Goal: Task Accomplishment & Management: Complete application form

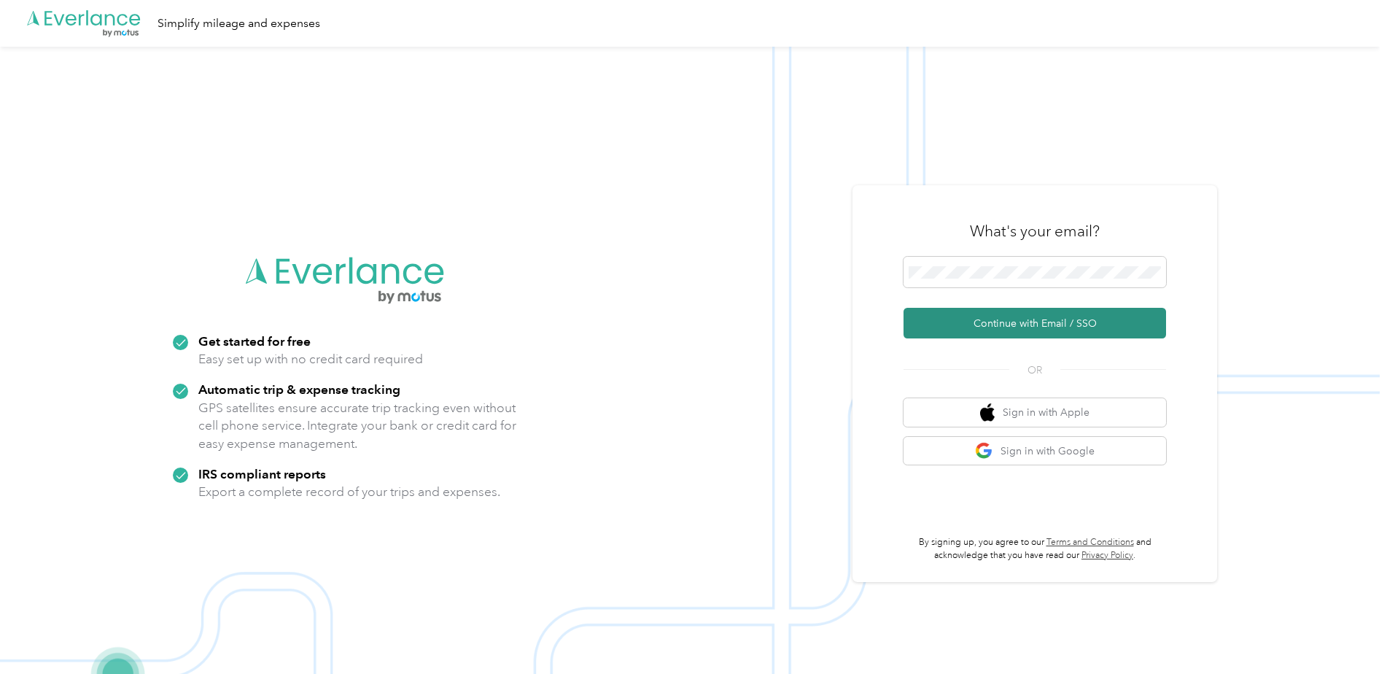
click at [1031, 322] on button "Continue with Email / SSO" at bounding box center [1035, 323] width 263 height 31
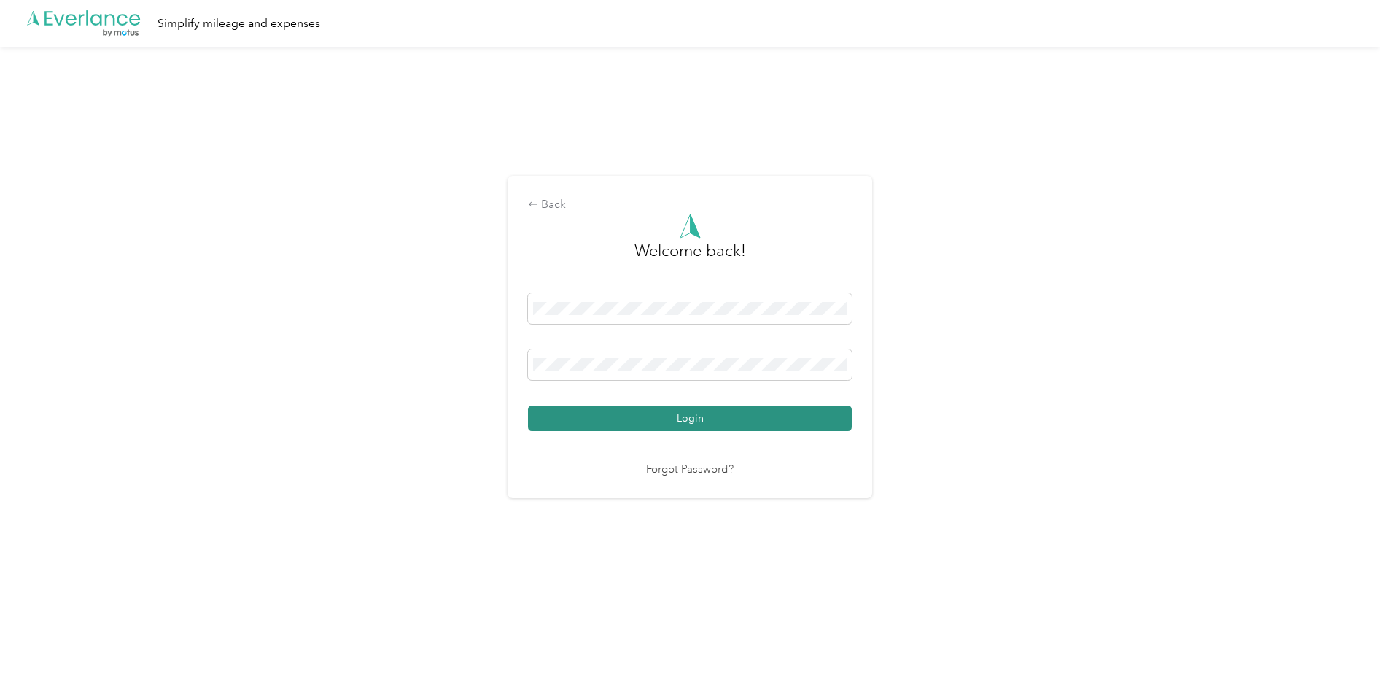
click at [666, 416] on button "Login" at bounding box center [690, 418] width 324 height 26
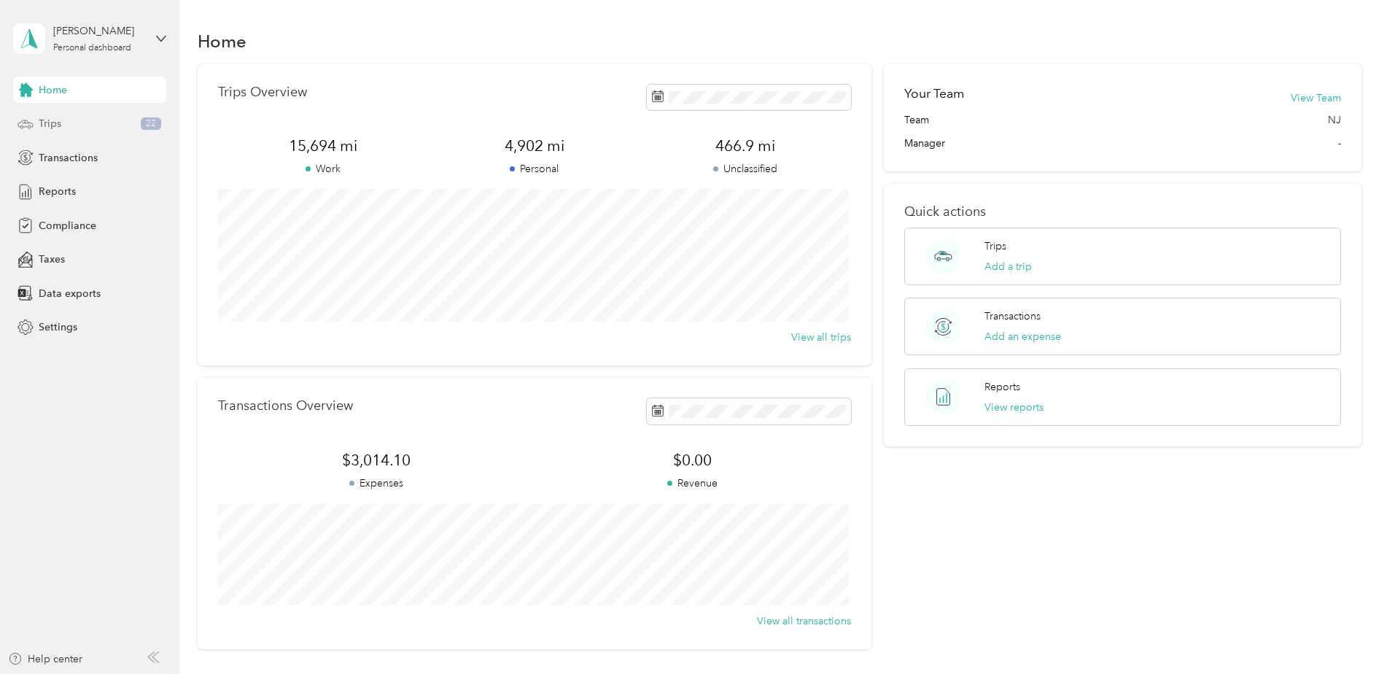
click at [103, 121] on div "Trips 22" at bounding box center [89, 124] width 153 height 26
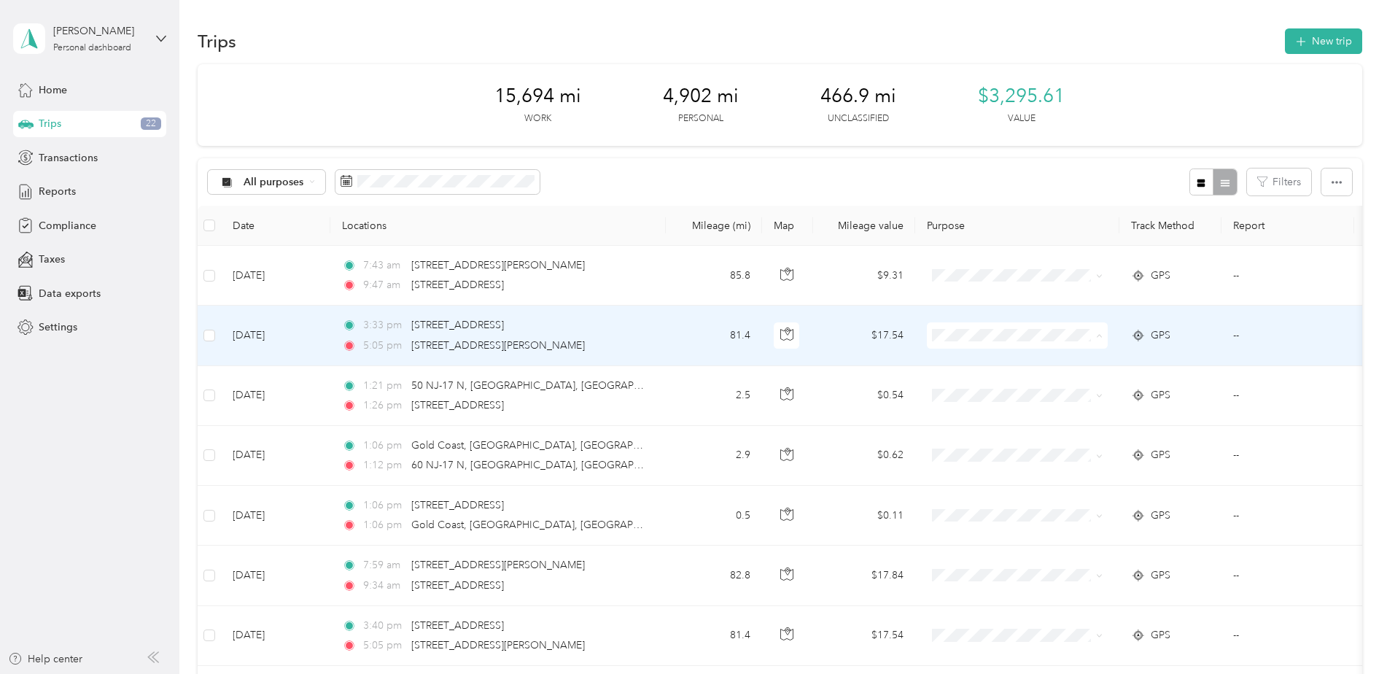
click at [1020, 370] on li "Ryder" at bounding box center [1017, 363] width 181 height 26
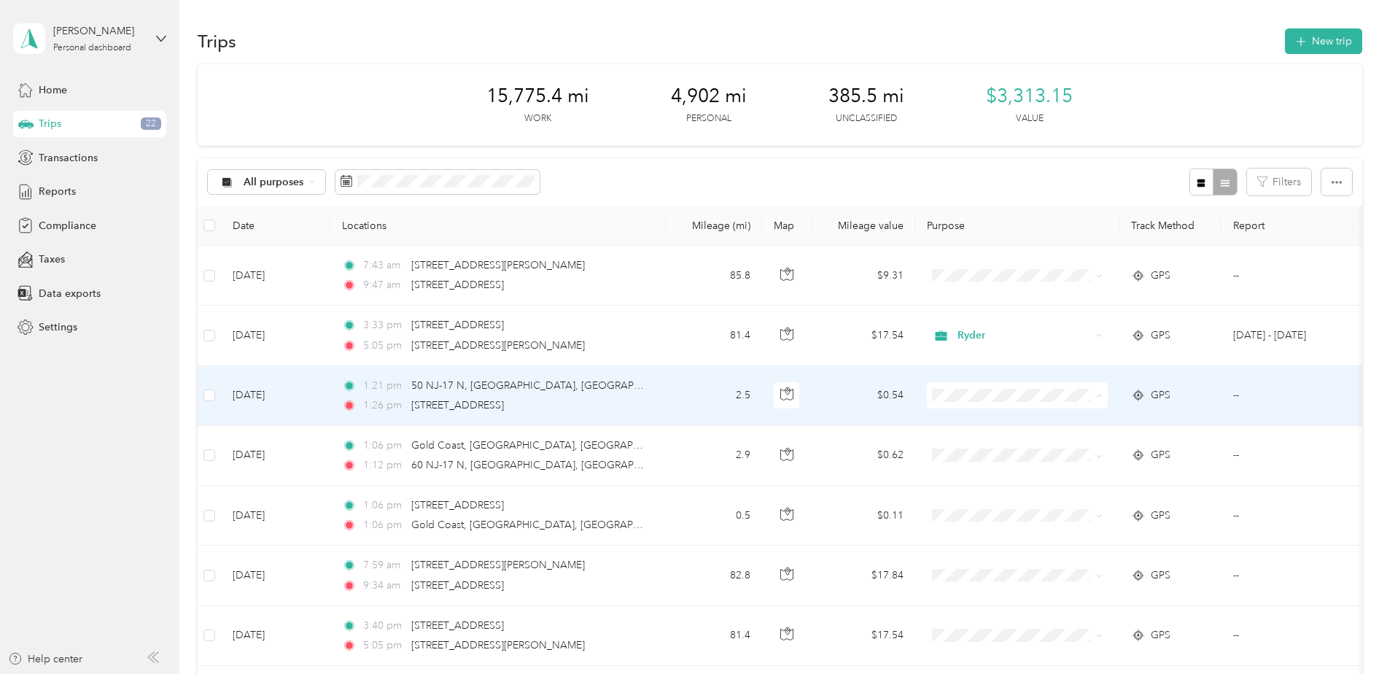
click at [987, 449] on span "Personal" at bounding box center [1030, 447] width 135 height 15
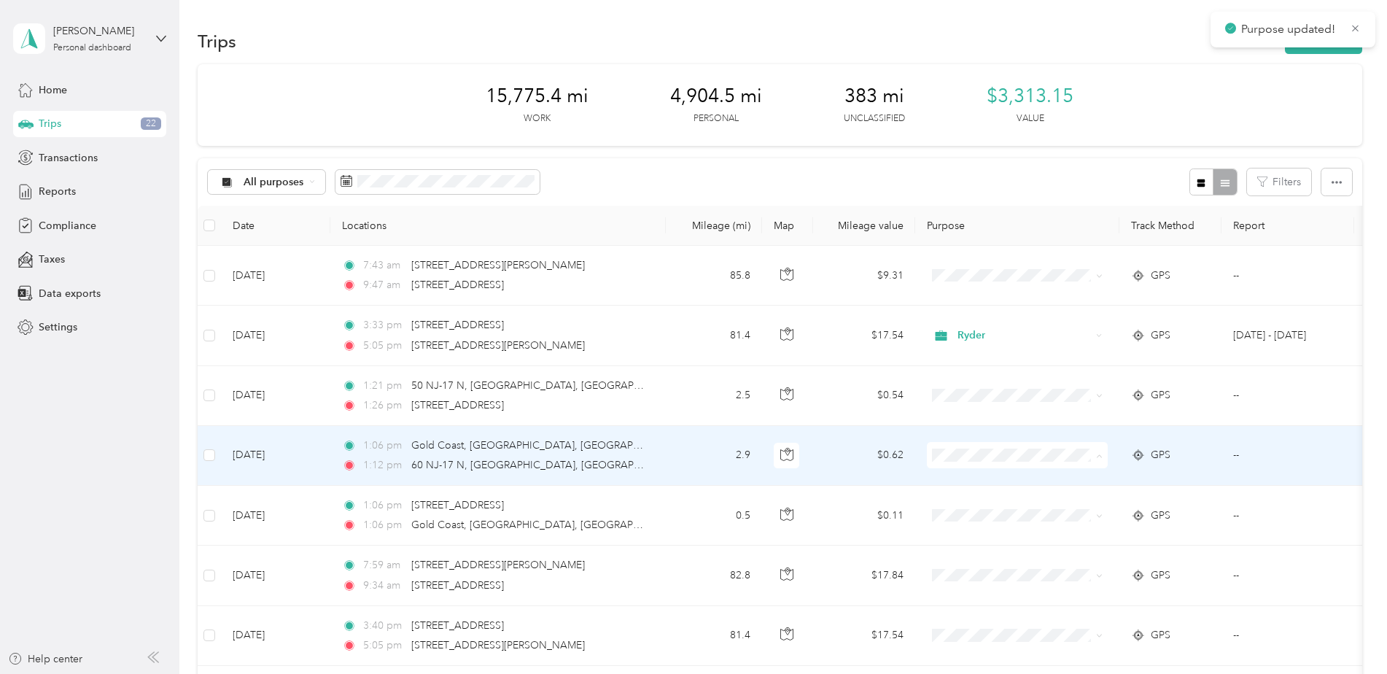
click at [960, 513] on li "Personal" at bounding box center [1017, 508] width 181 height 26
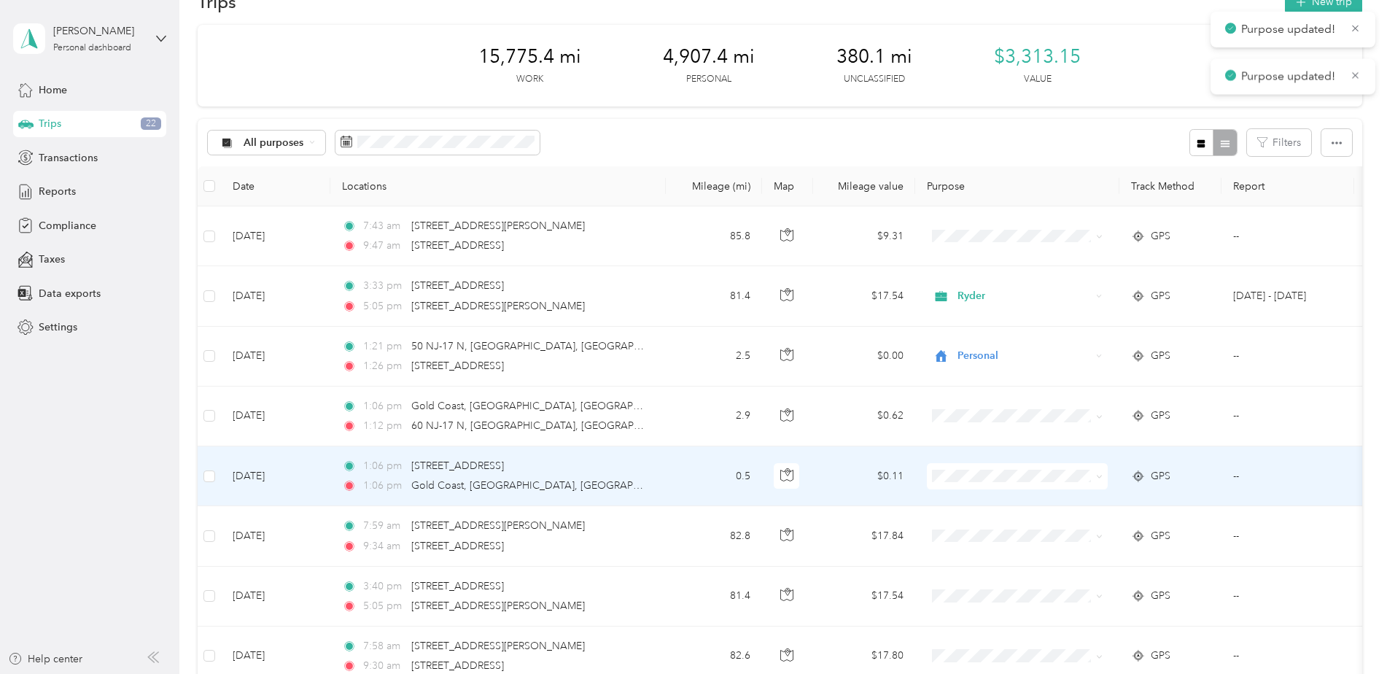
scroll to position [73, 0]
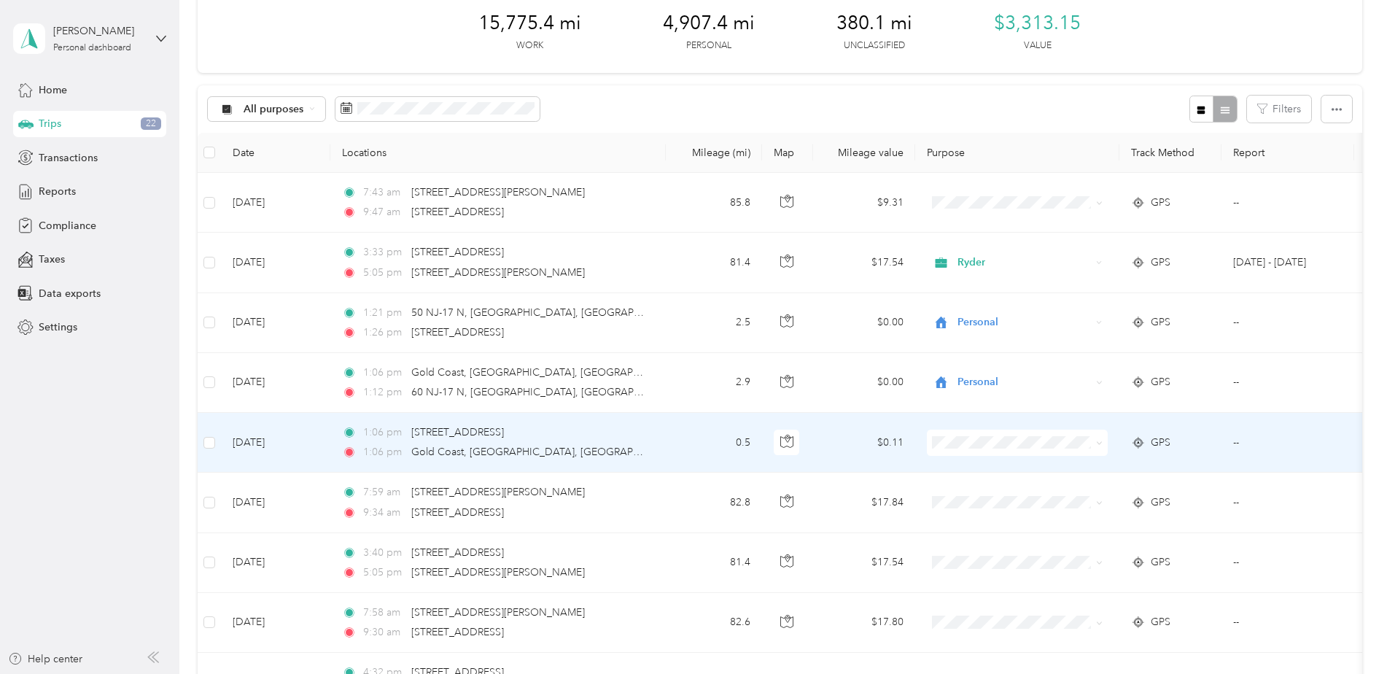
click at [962, 494] on span "Personal" at bounding box center [1017, 493] width 160 height 15
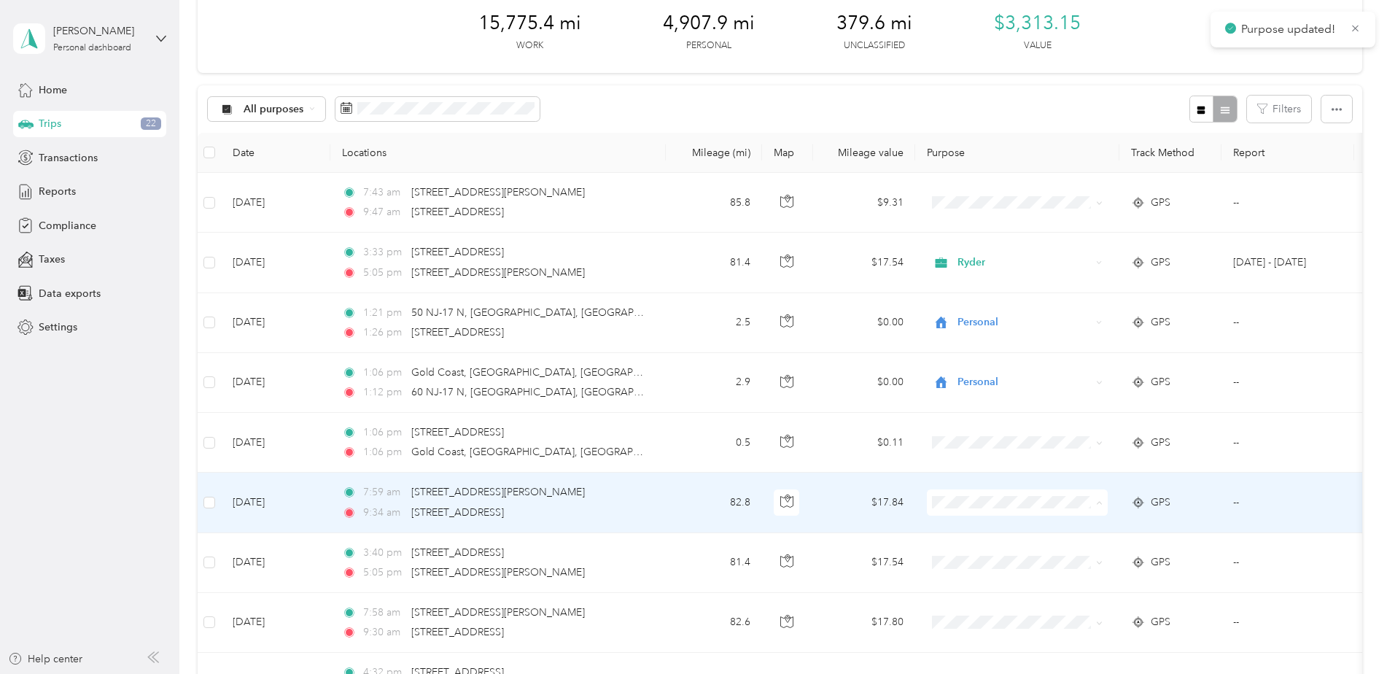
click at [982, 526] on span "Ryder" at bounding box center [1030, 529] width 135 height 15
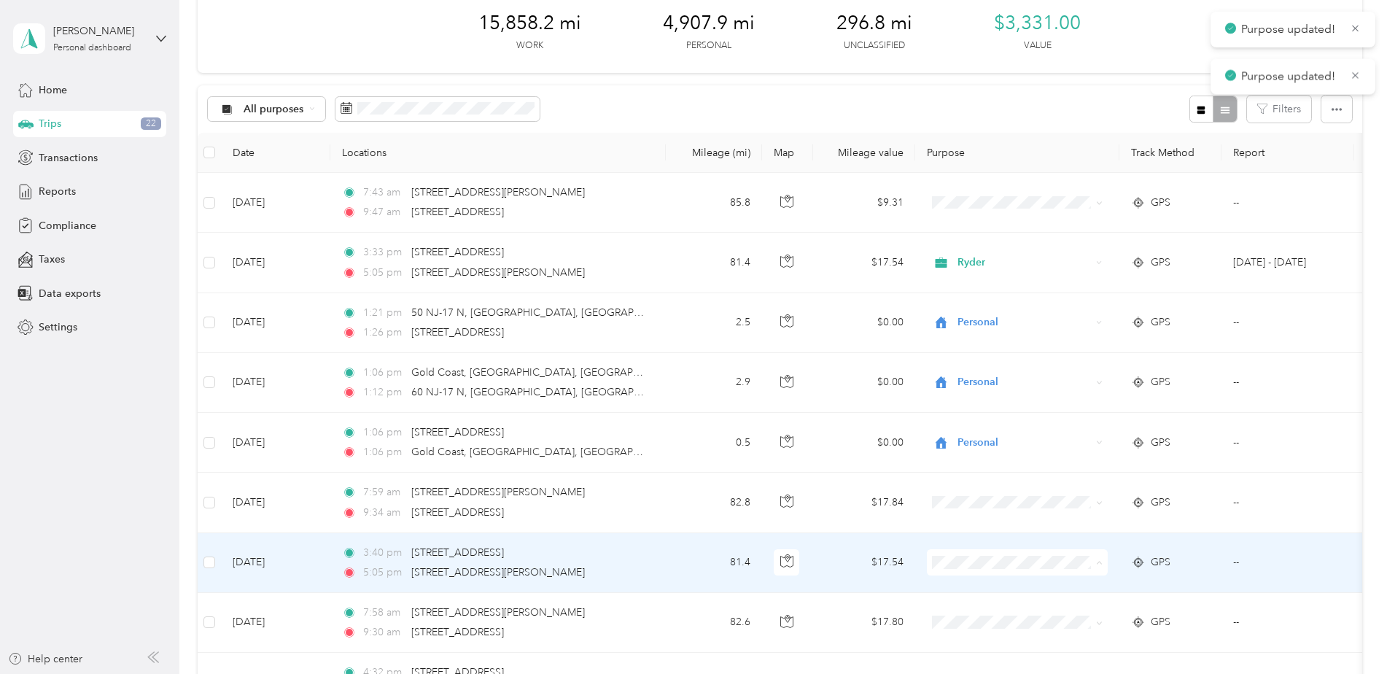
click at [986, 584] on span "Ryder" at bounding box center [1030, 589] width 135 height 15
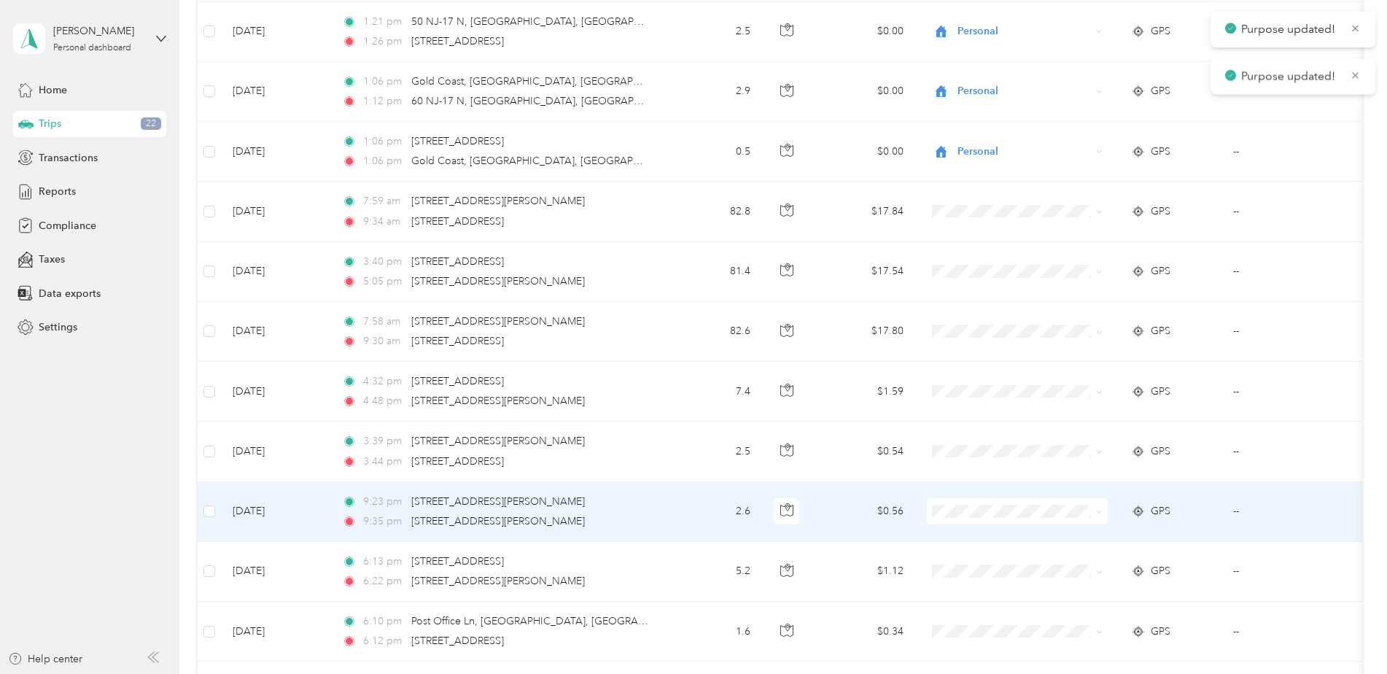
scroll to position [365, 0]
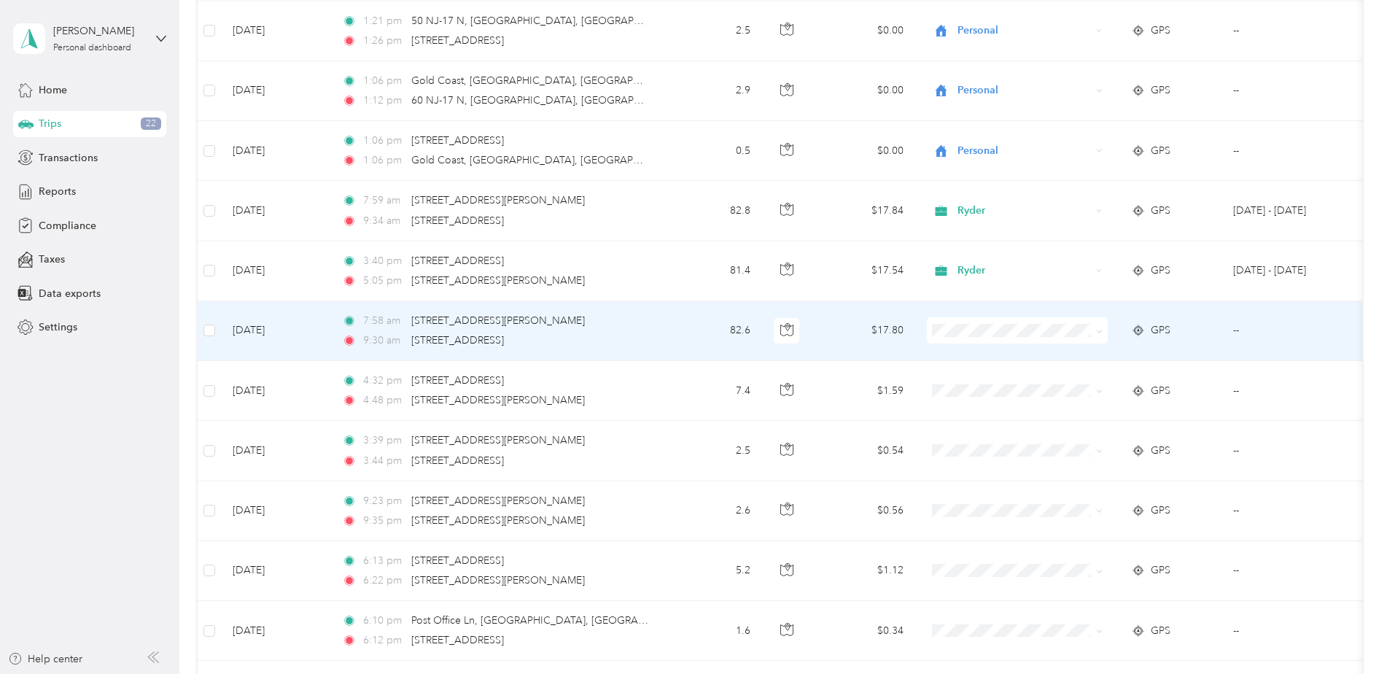
click at [992, 361] on span "Ryder" at bounding box center [1030, 355] width 135 height 15
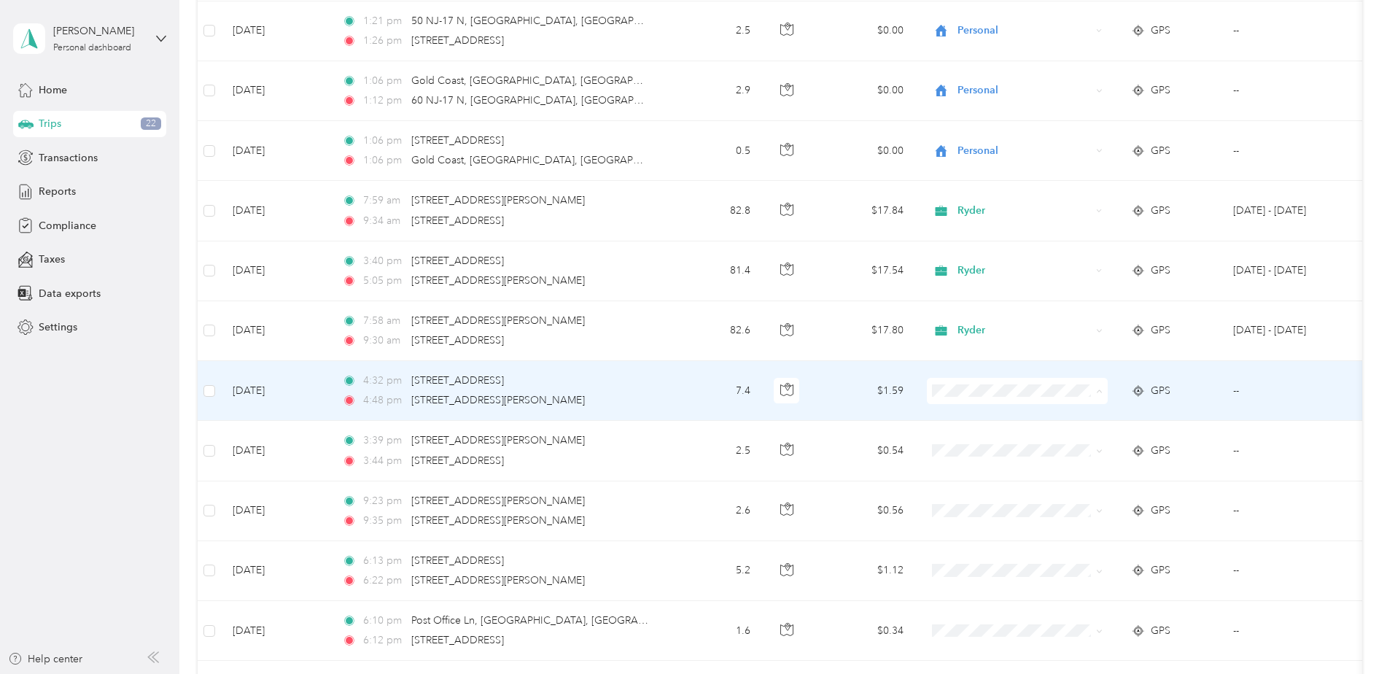
click at [978, 444] on span "Personal" at bounding box center [1030, 443] width 135 height 15
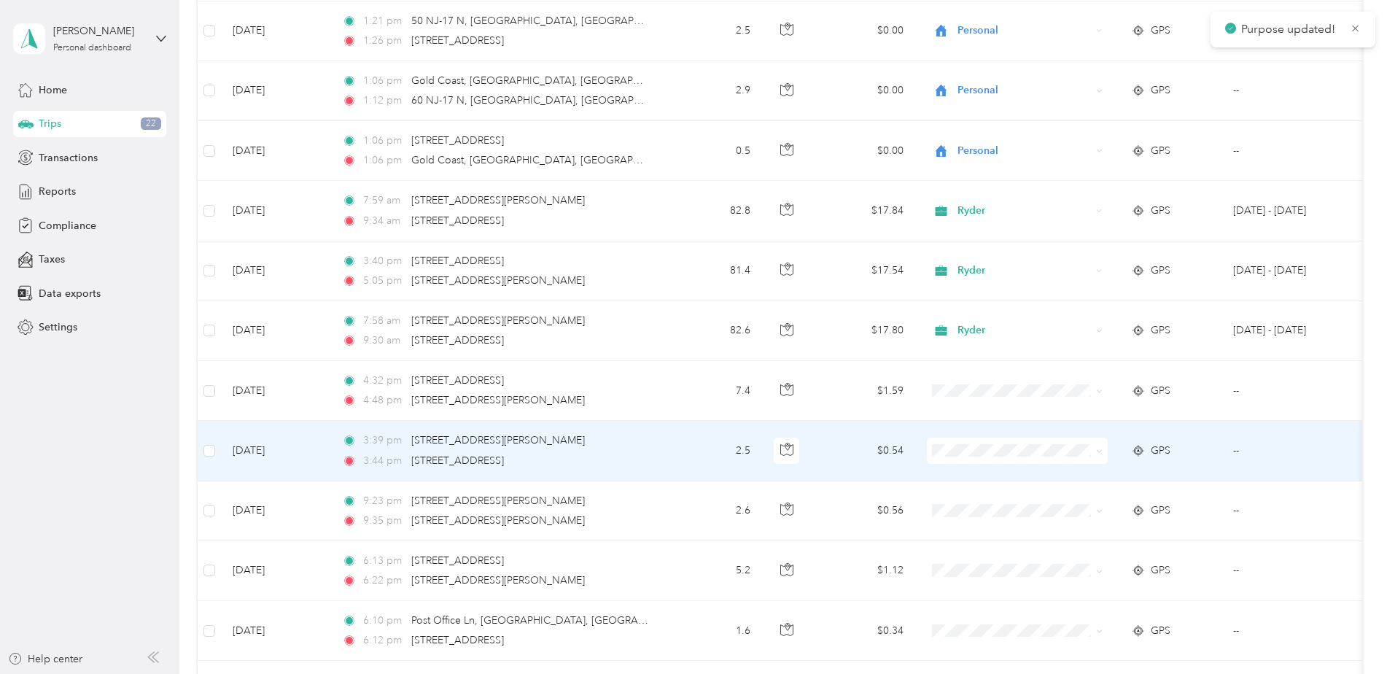
click at [979, 499] on span "Personal" at bounding box center [1030, 501] width 135 height 15
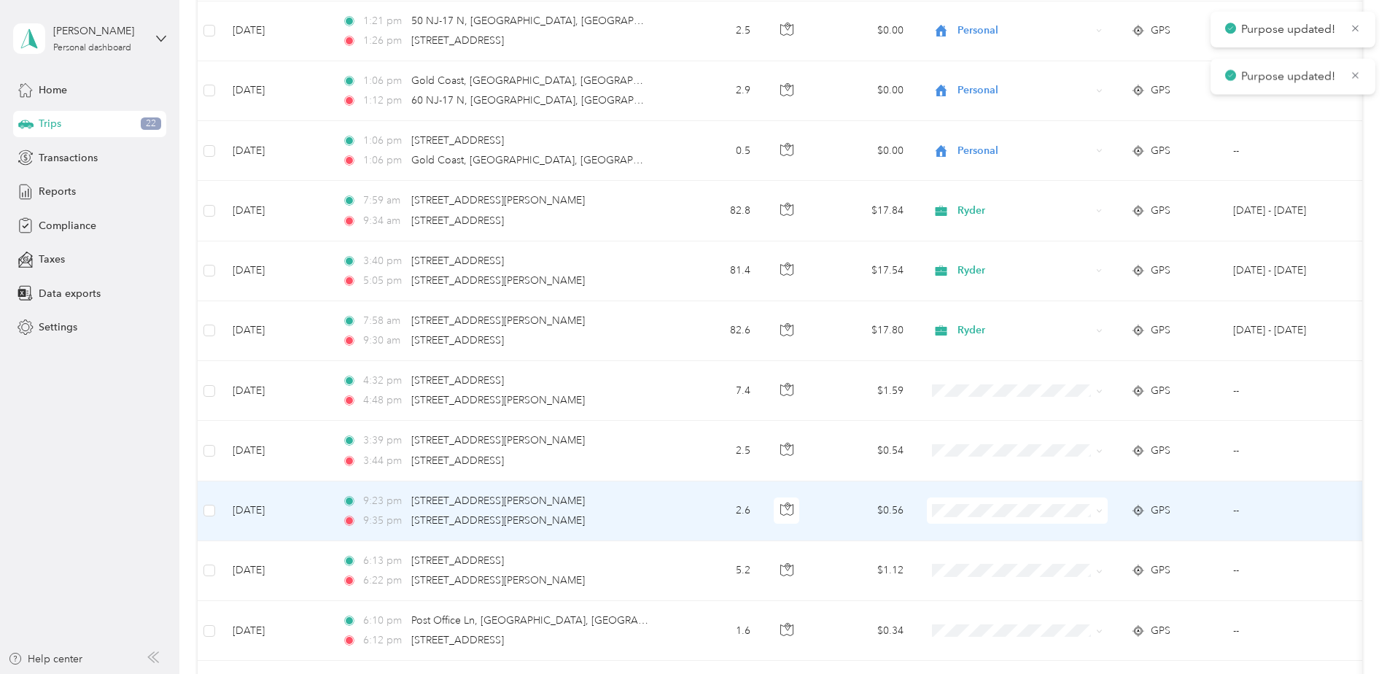
click at [979, 502] on span at bounding box center [1017, 510] width 181 height 26
click at [998, 564] on span "Personal" at bounding box center [1030, 563] width 135 height 15
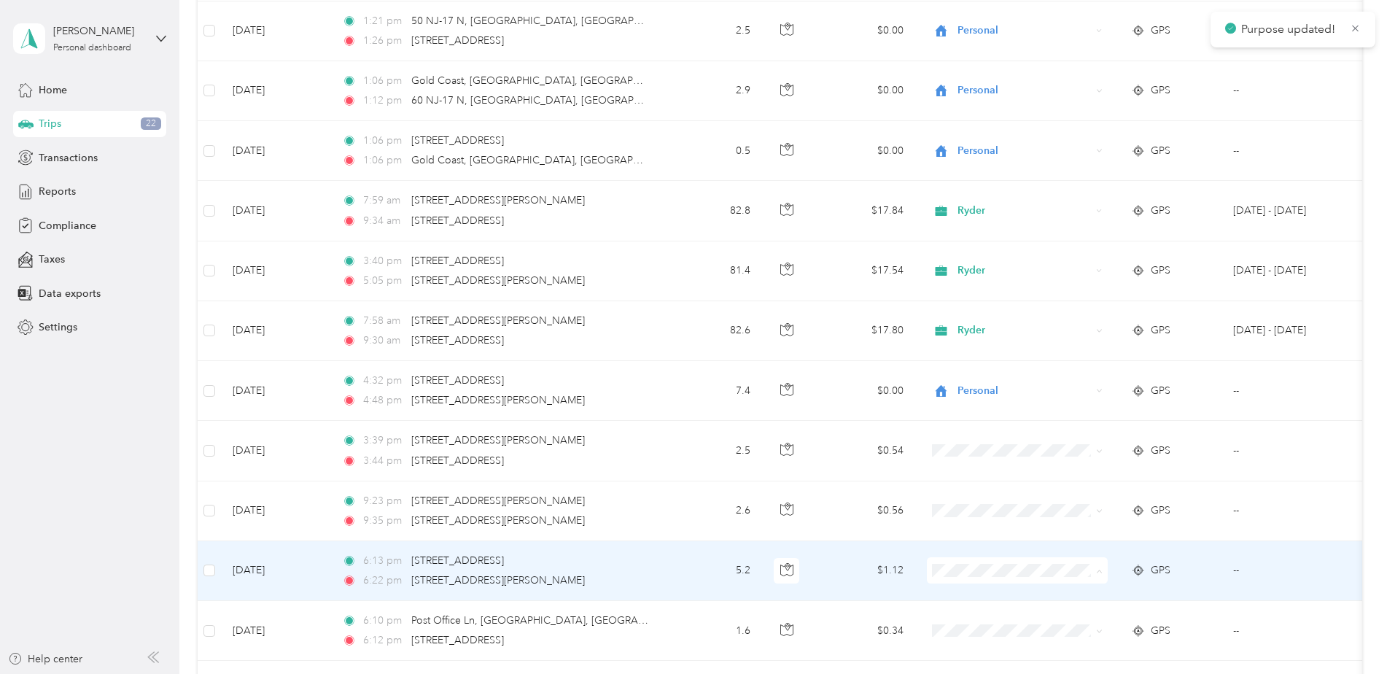
click at [982, 624] on span "Personal" at bounding box center [1030, 623] width 135 height 15
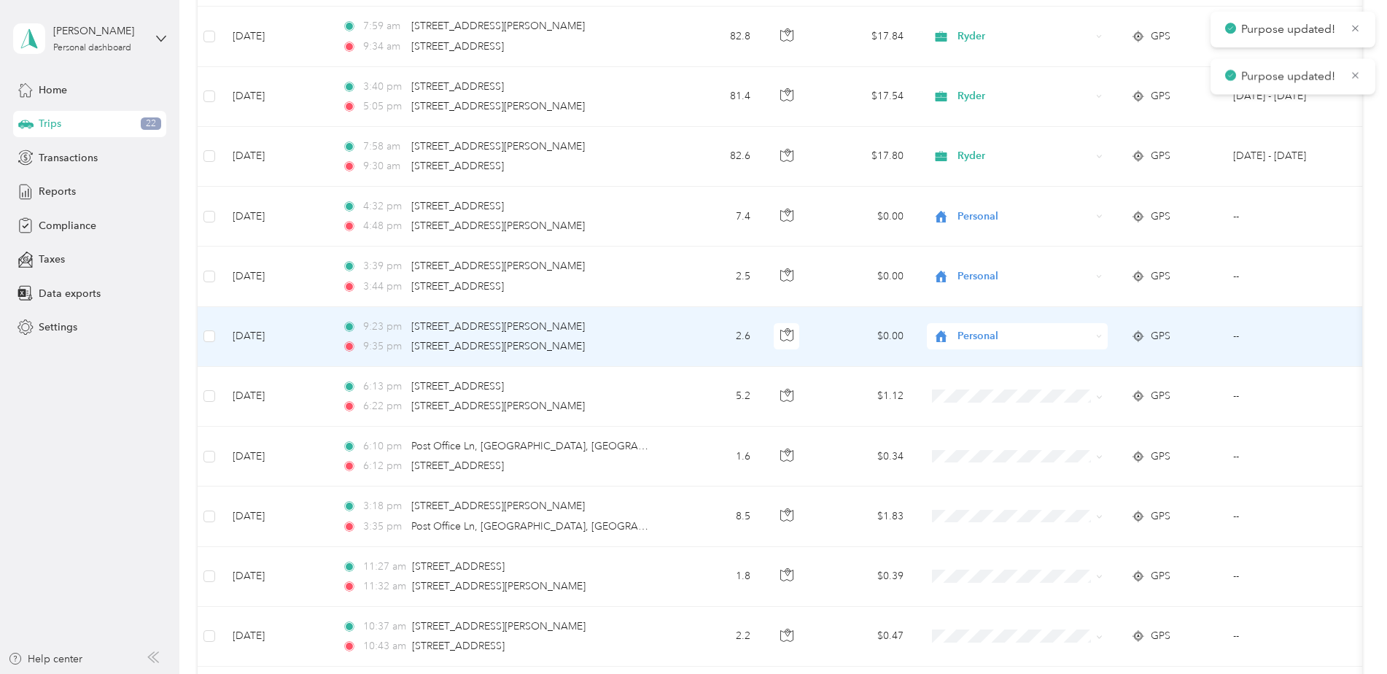
scroll to position [656, 0]
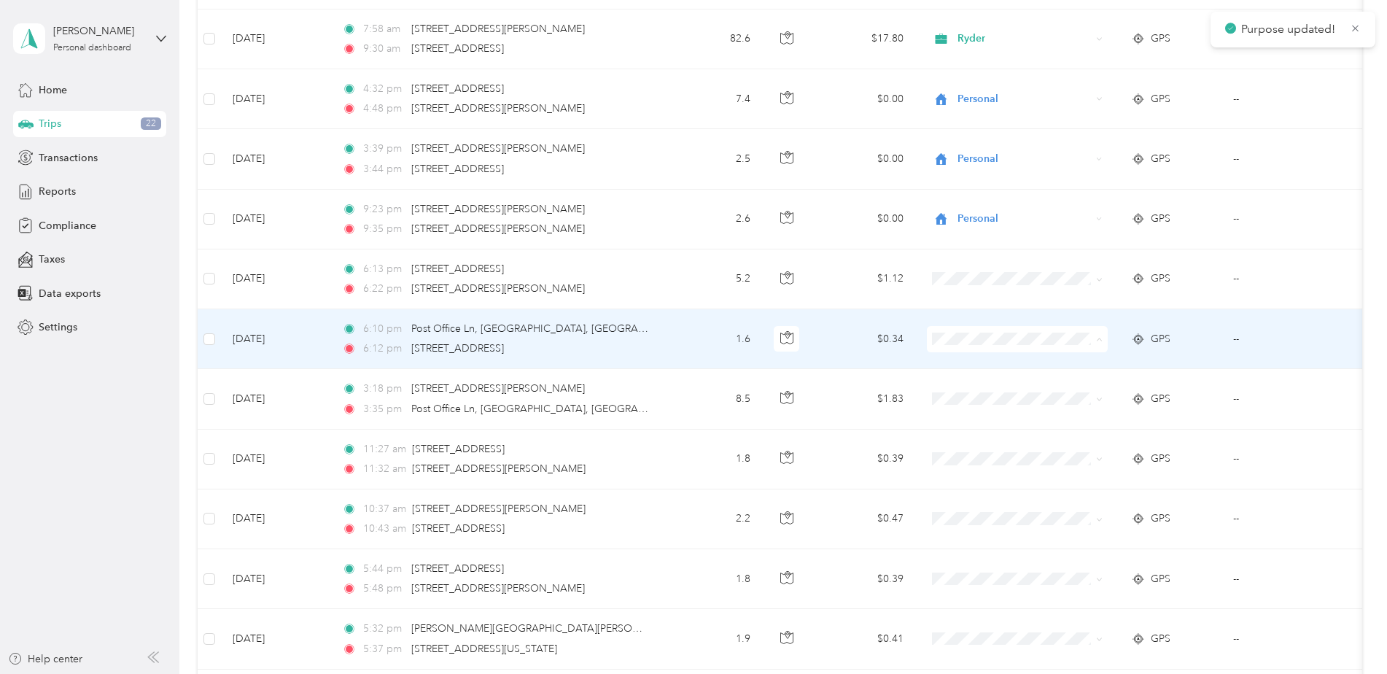
click at [984, 387] on span "Personal" at bounding box center [1030, 391] width 135 height 15
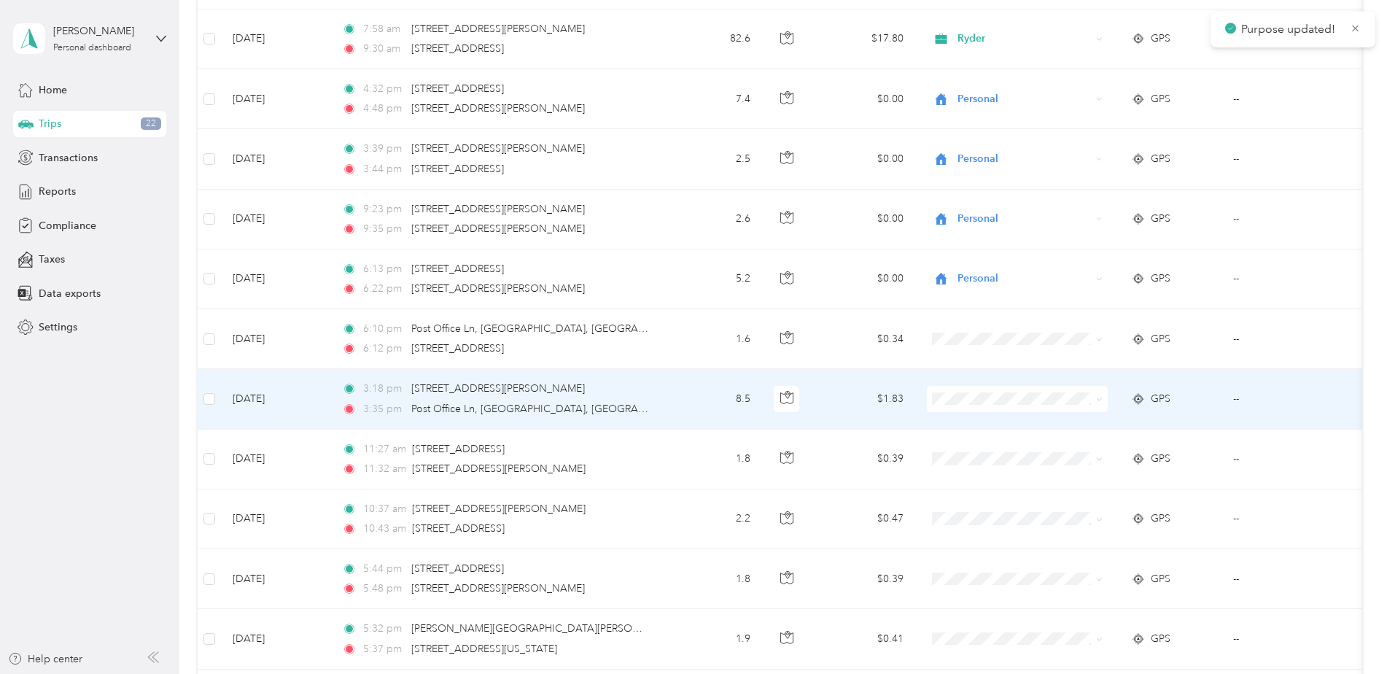
click at [979, 455] on span "Personal" at bounding box center [1030, 448] width 135 height 15
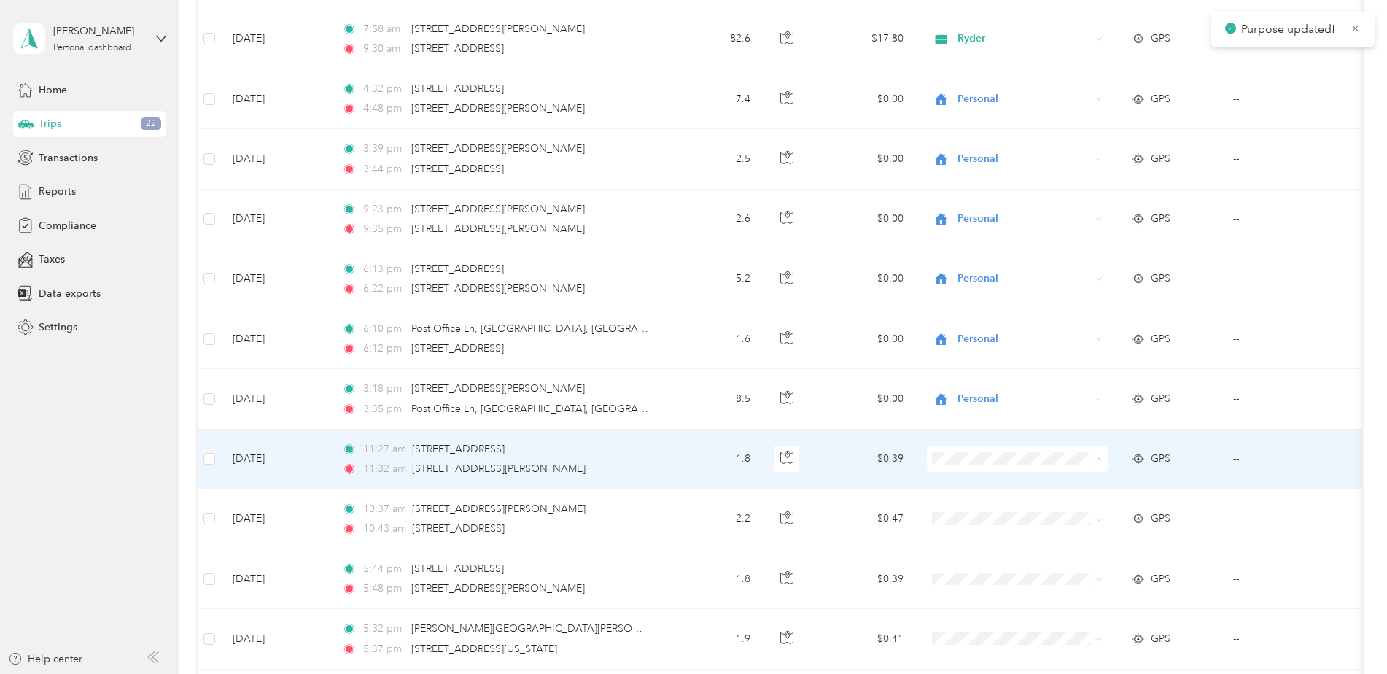
click at [998, 523] on body "Purpose updated! [PERSON_NAME] Personal dashboard Home Trips 22 Transactions Re…" at bounding box center [690, 337] width 1380 height 674
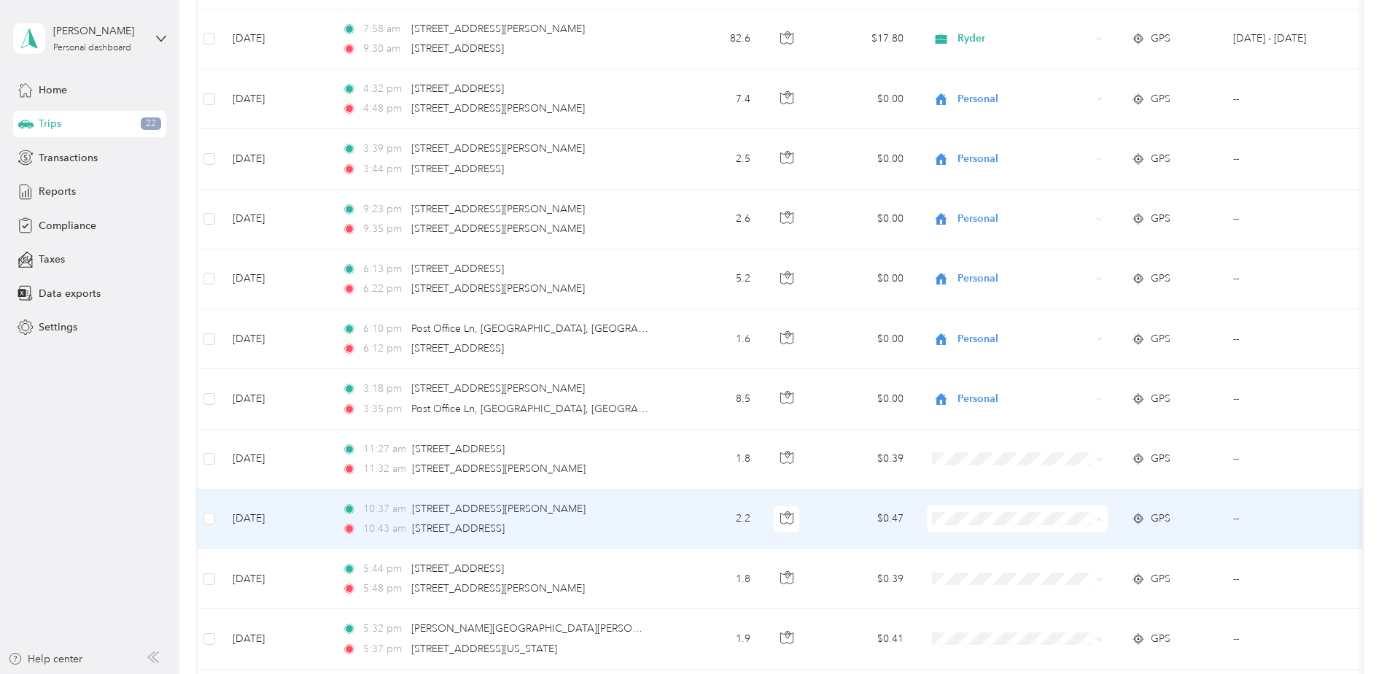
click at [1010, 567] on span "Personal" at bounding box center [1030, 571] width 135 height 15
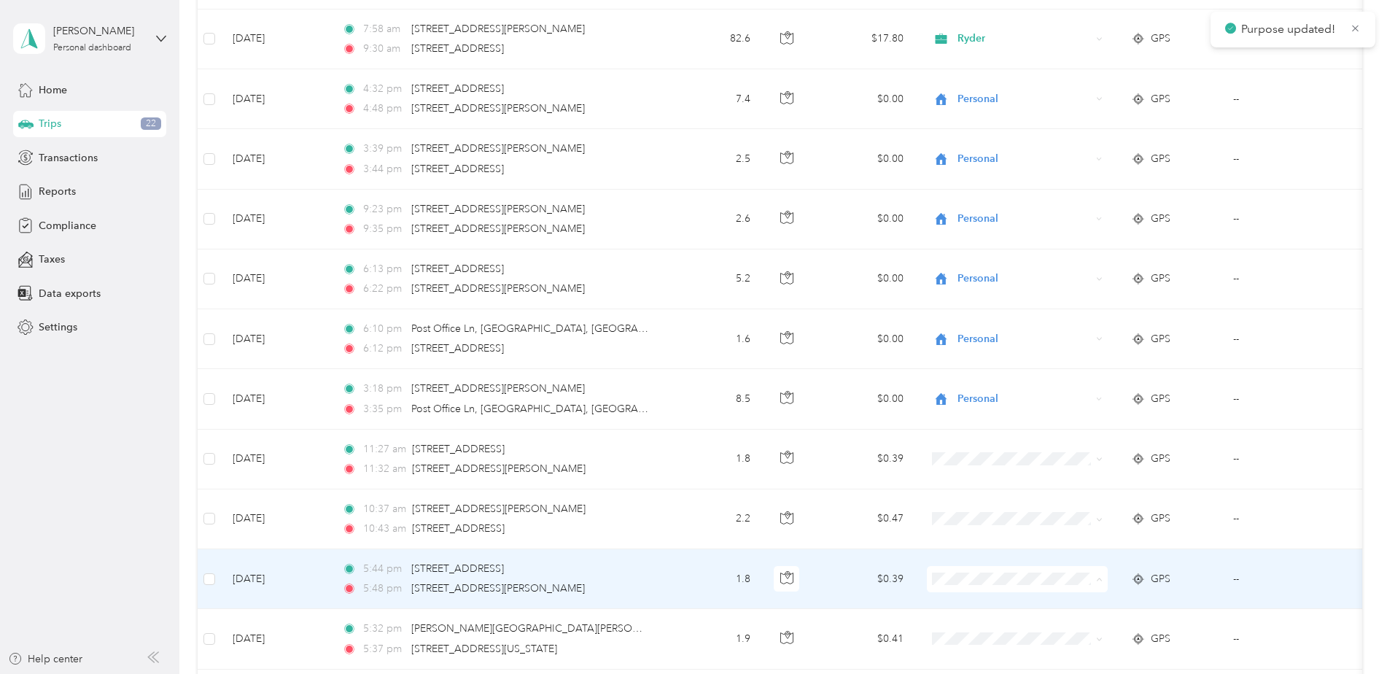
click at [1003, 627] on span "Personal" at bounding box center [1030, 631] width 135 height 15
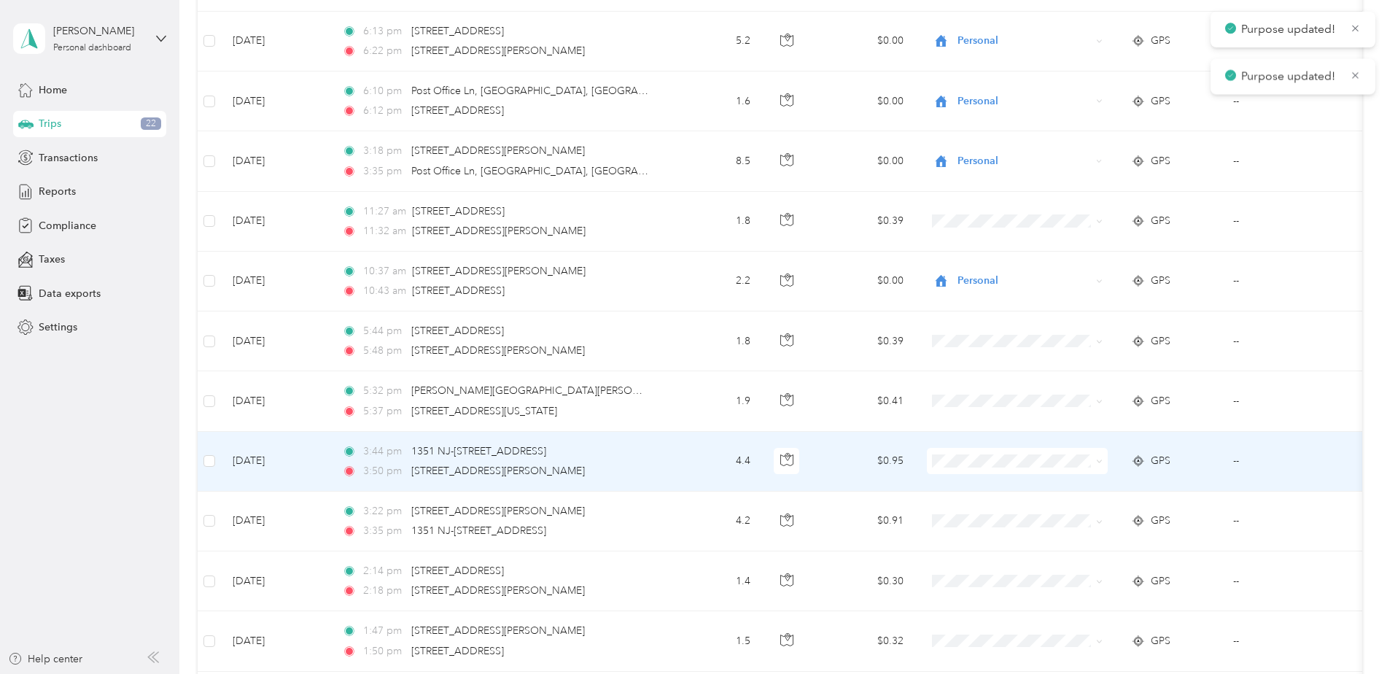
scroll to position [948, 0]
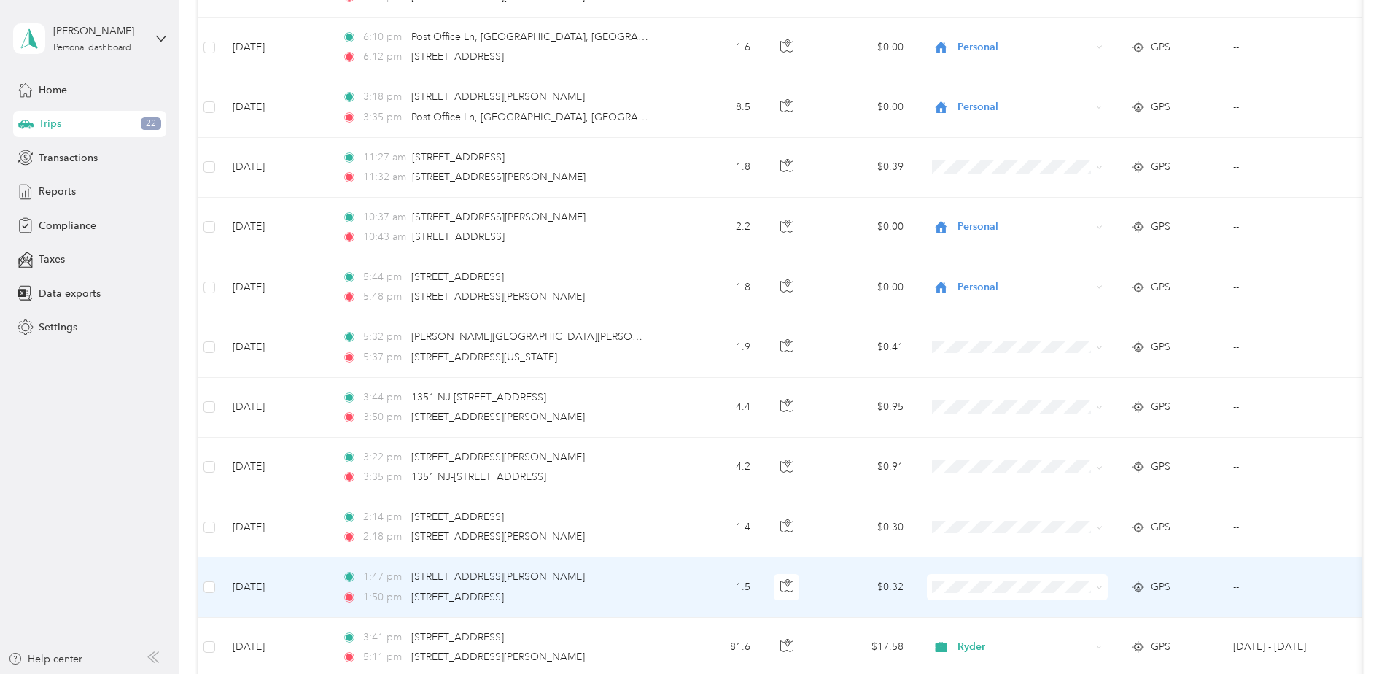
click at [1003, 643] on span "Personal" at bounding box center [1030, 636] width 135 height 15
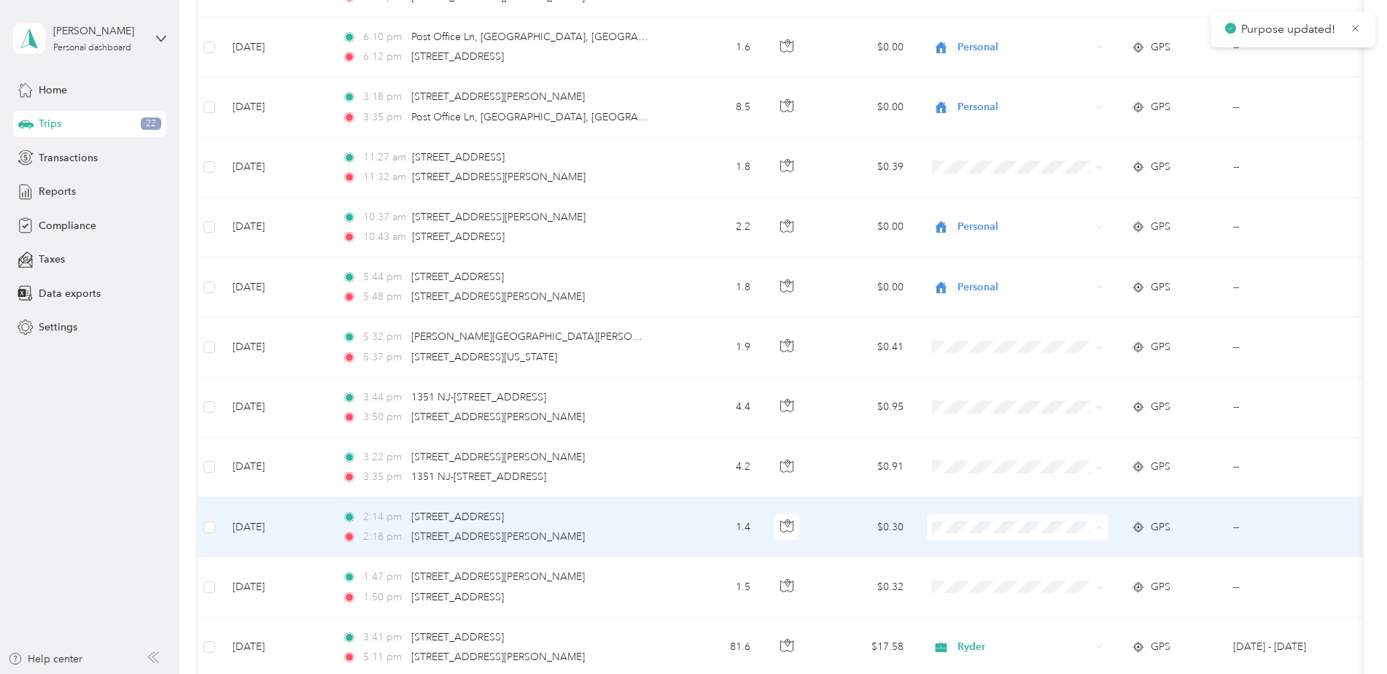
click at [993, 579] on span "Personal" at bounding box center [1030, 579] width 135 height 15
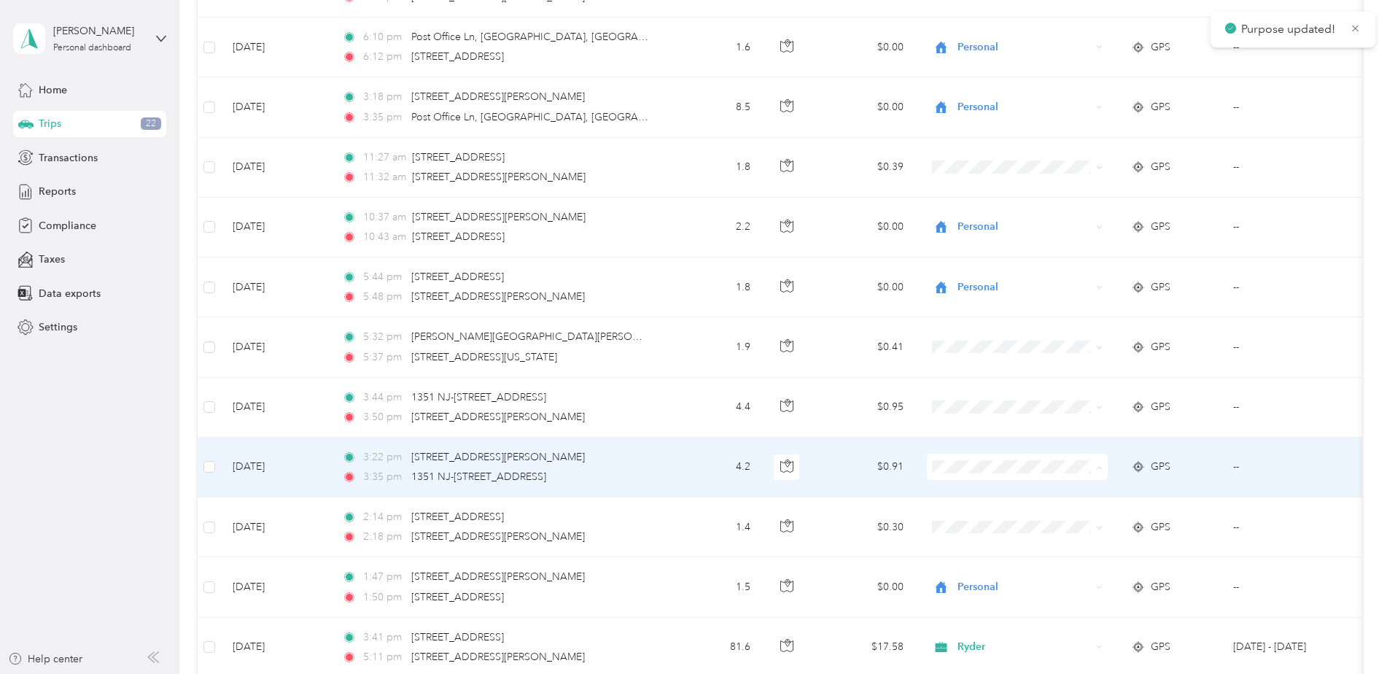
click at [971, 521] on span "Personal" at bounding box center [1030, 519] width 135 height 15
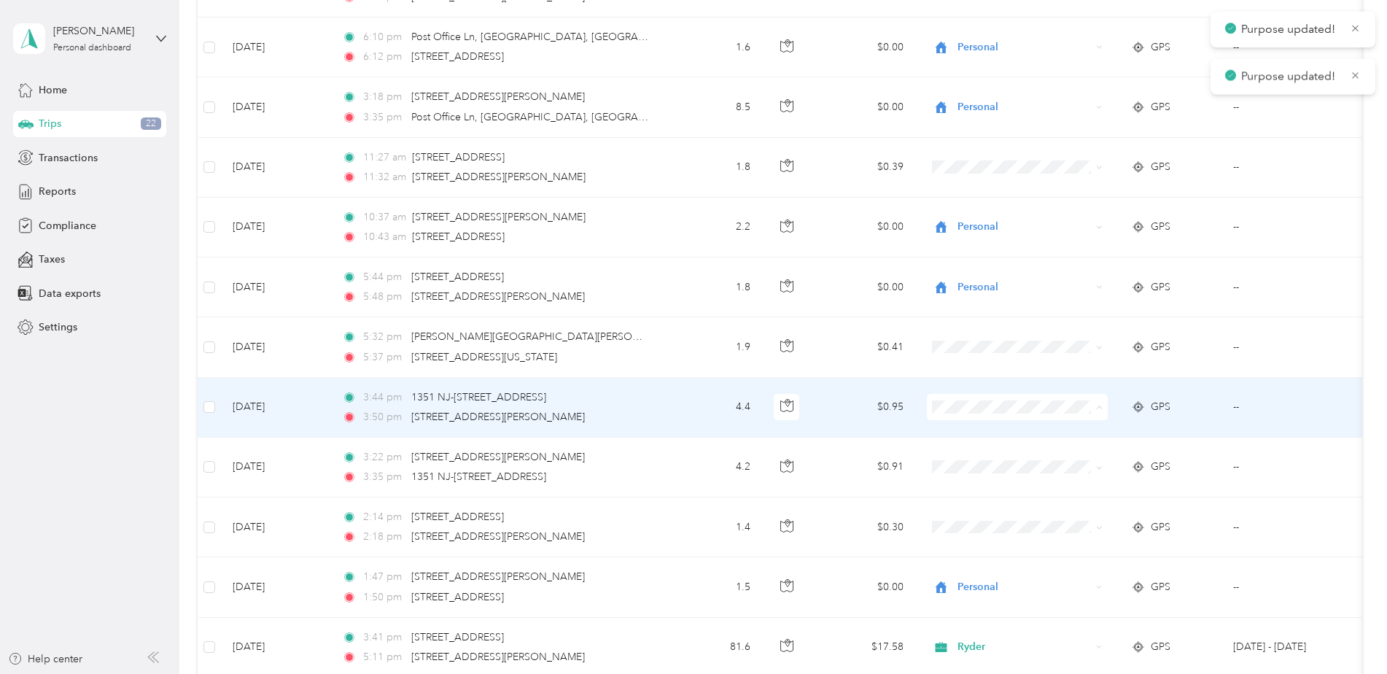
click at [977, 457] on span "Personal" at bounding box center [1030, 459] width 135 height 15
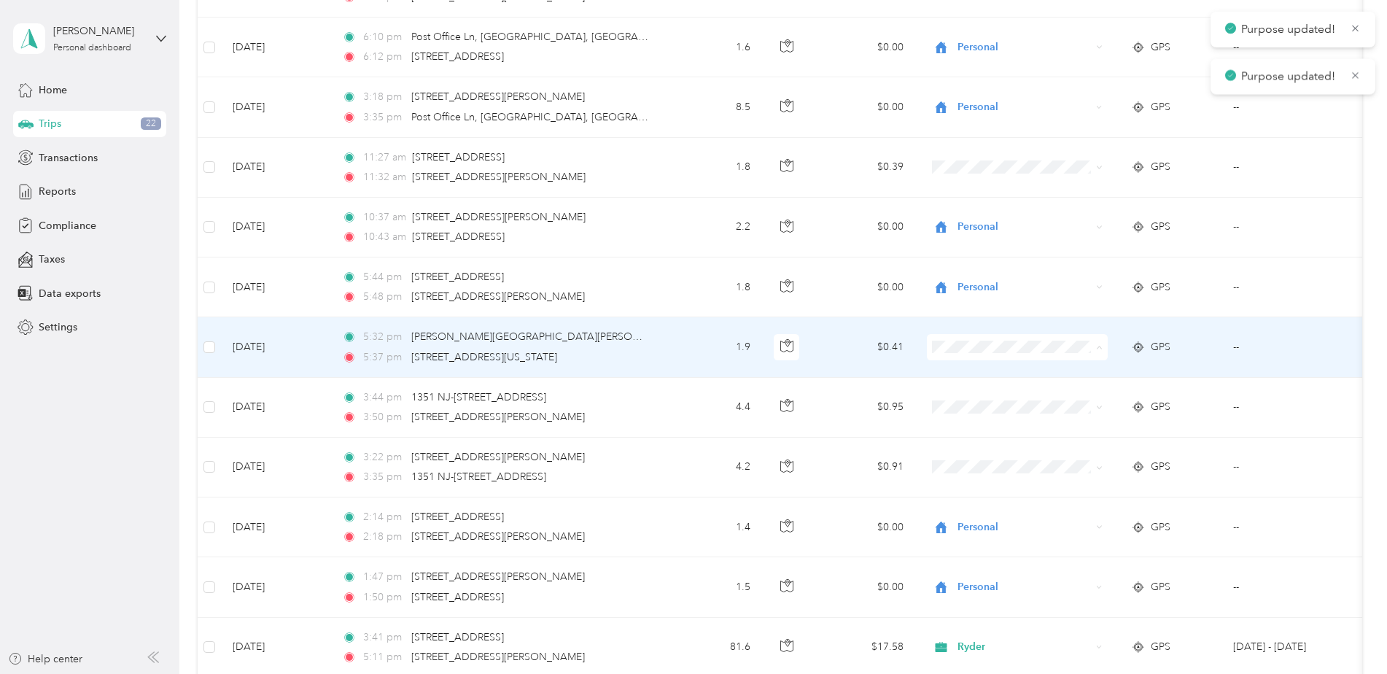
click at [969, 400] on span "Personal" at bounding box center [1030, 399] width 135 height 15
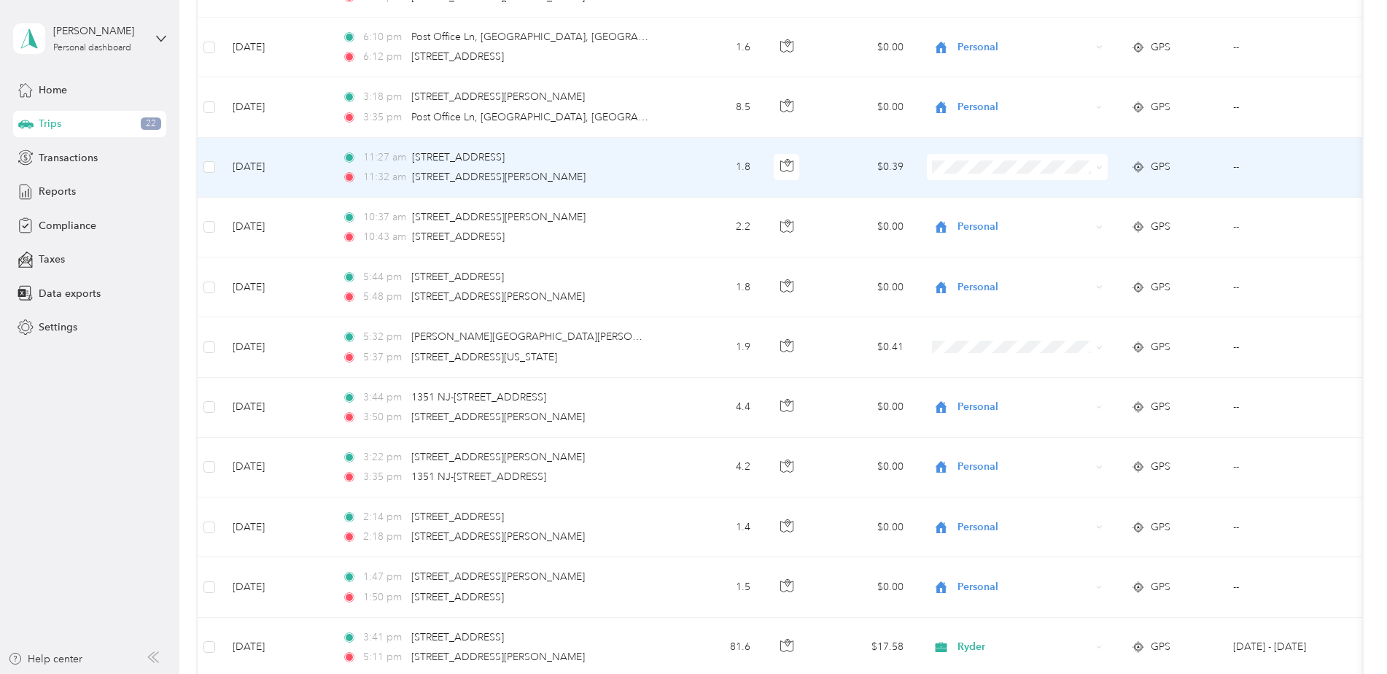
click at [1001, 219] on span "Personal" at bounding box center [1030, 219] width 135 height 15
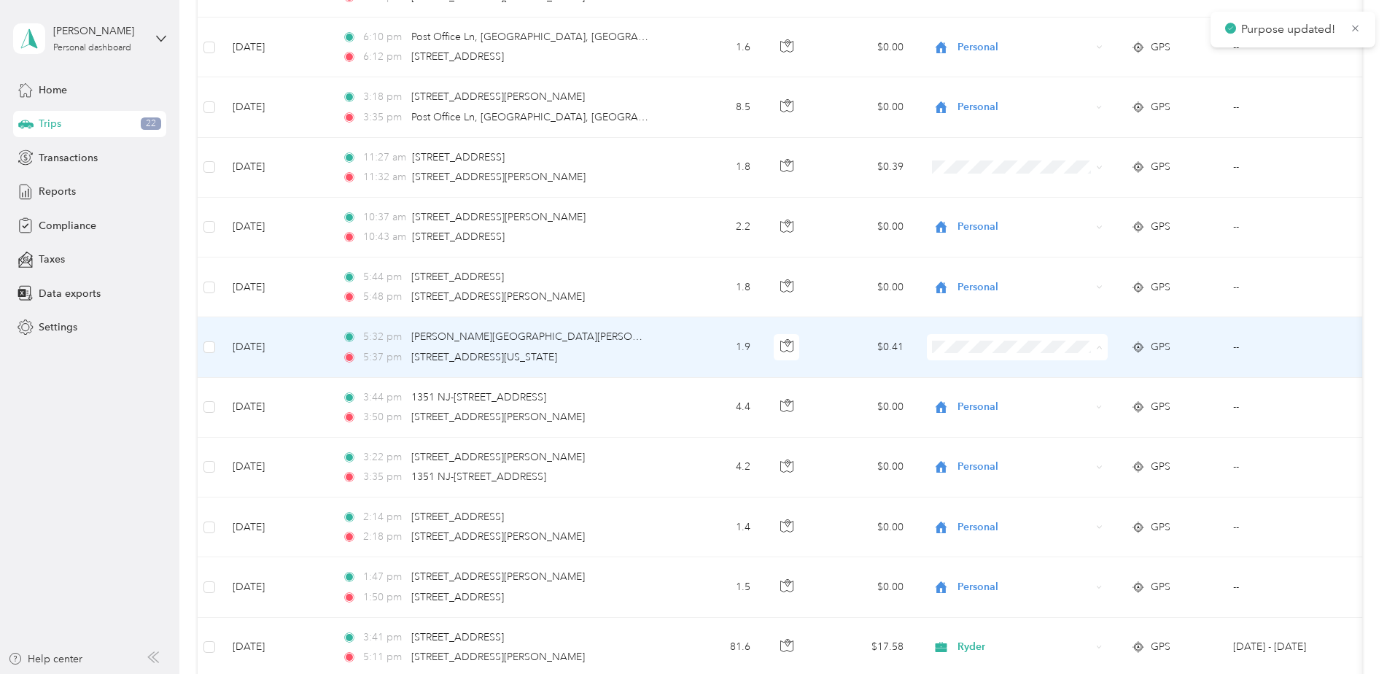
click at [974, 395] on span "Personal" at bounding box center [1030, 399] width 135 height 15
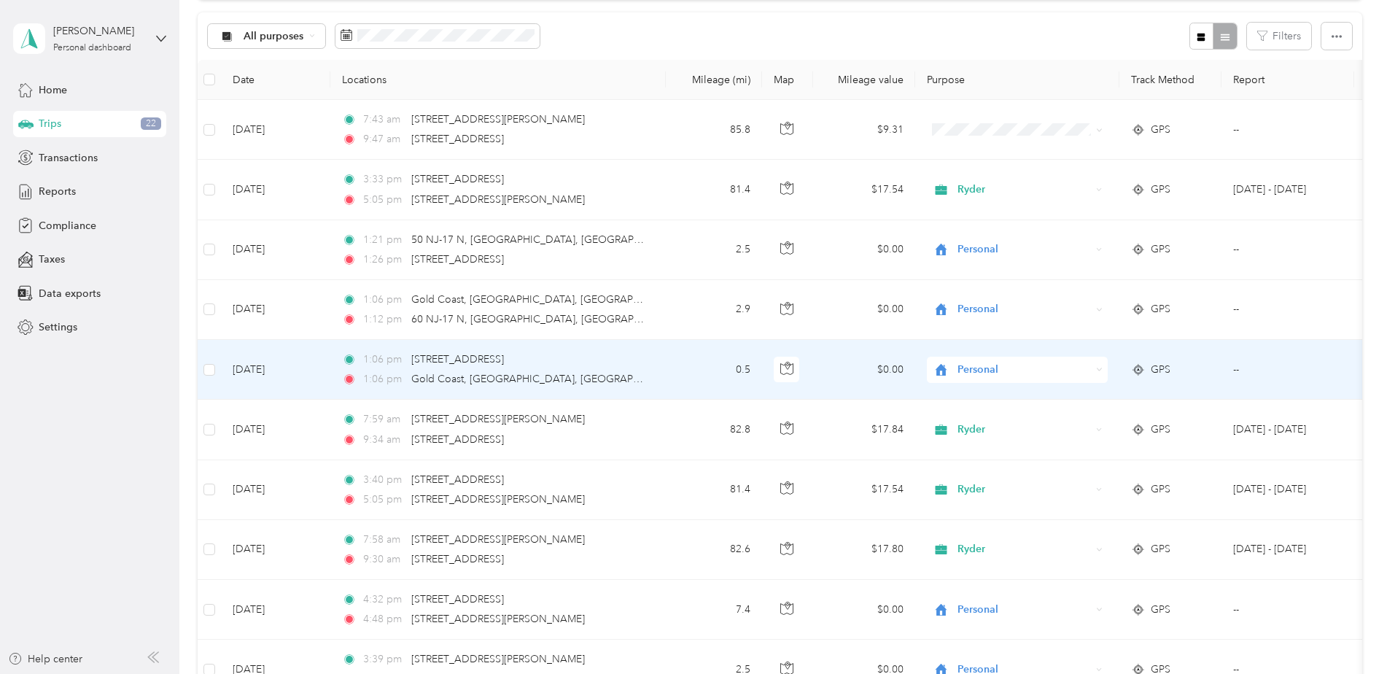
scroll to position [0, 0]
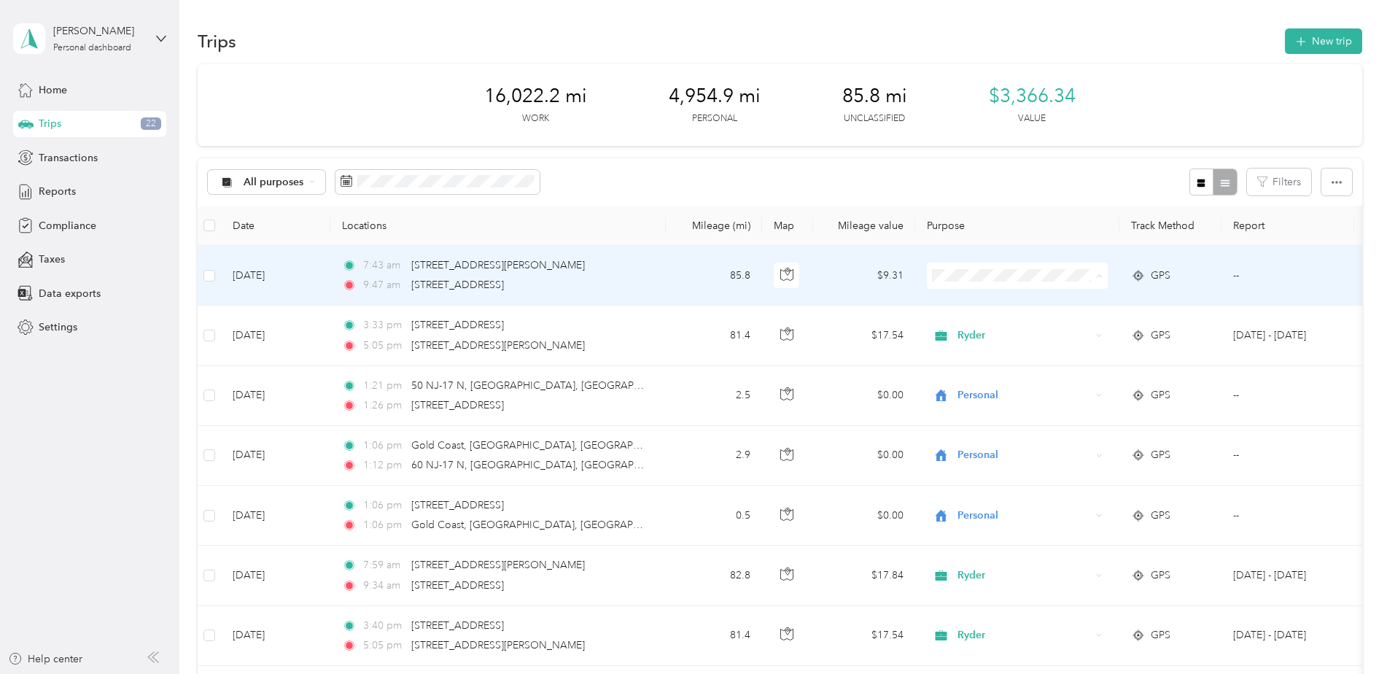
click at [981, 300] on span "Ryder" at bounding box center [1030, 302] width 135 height 15
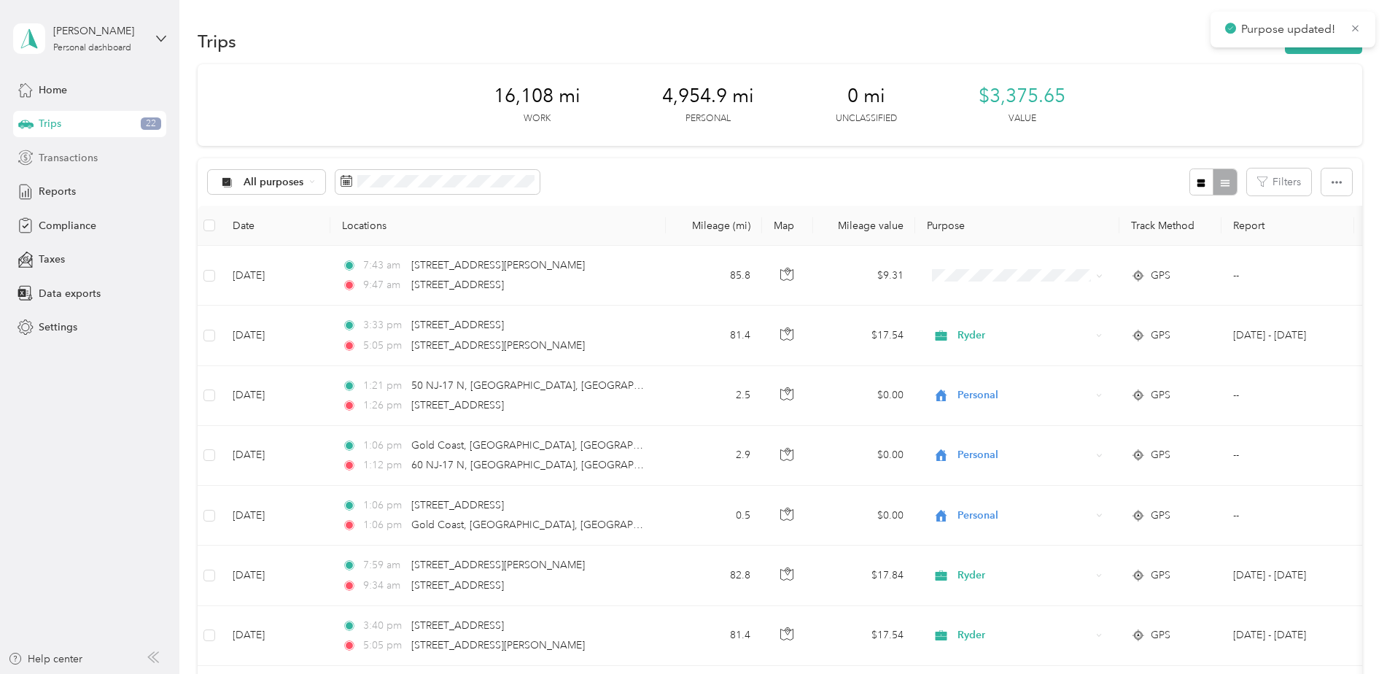
click at [61, 153] on span "Transactions" at bounding box center [68, 157] width 59 height 15
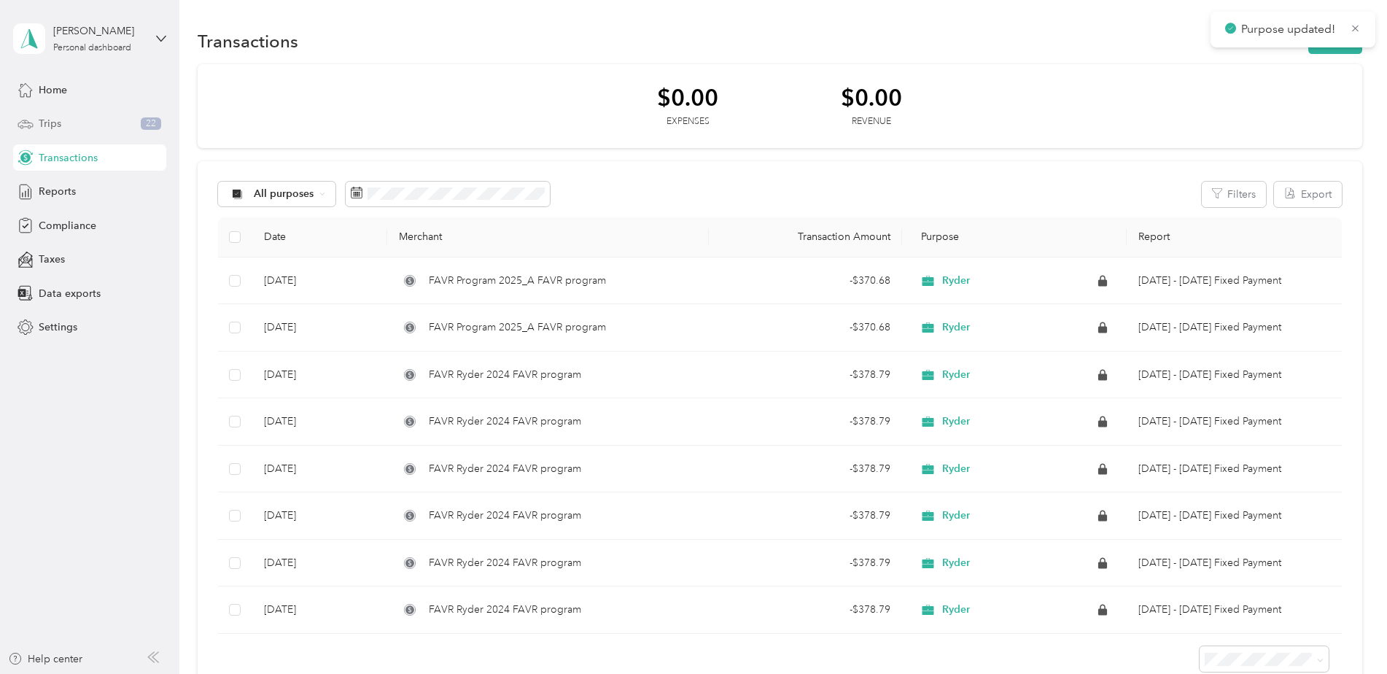
click at [71, 128] on div "Trips 22" at bounding box center [89, 124] width 153 height 26
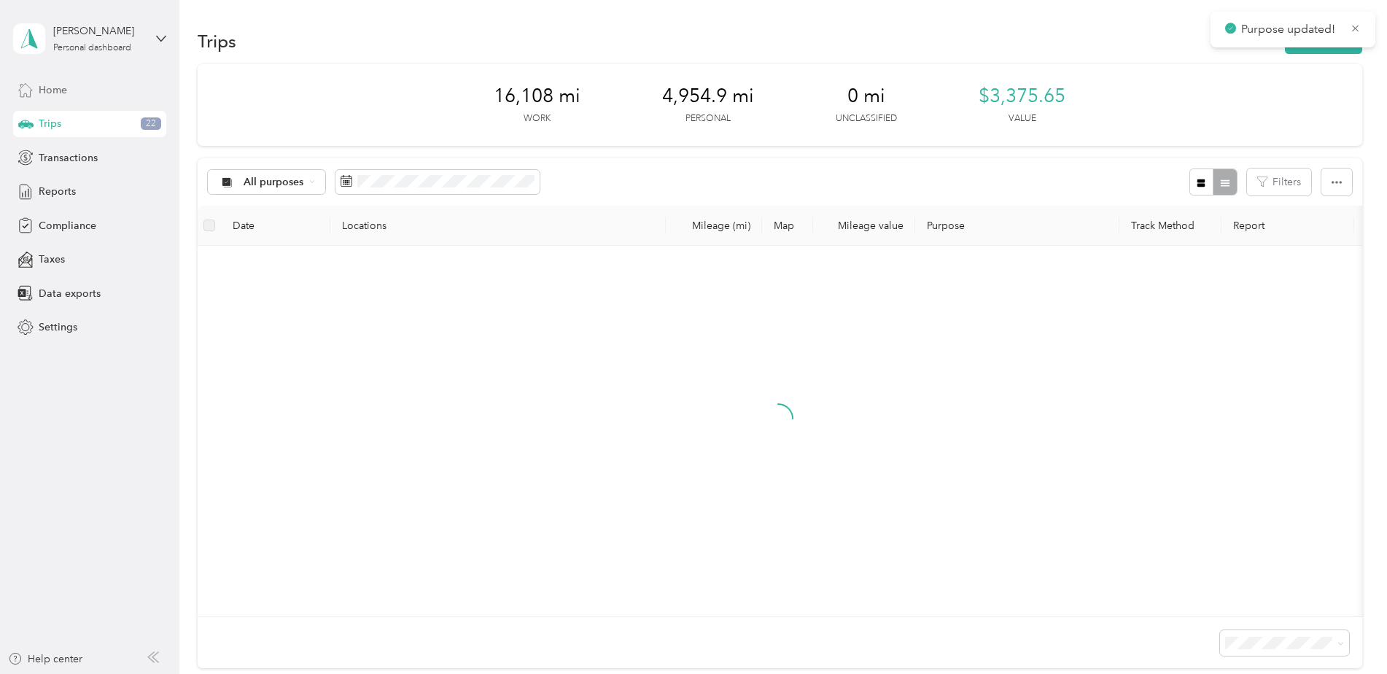
click at [80, 101] on div "Home" at bounding box center [89, 90] width 153 height 26
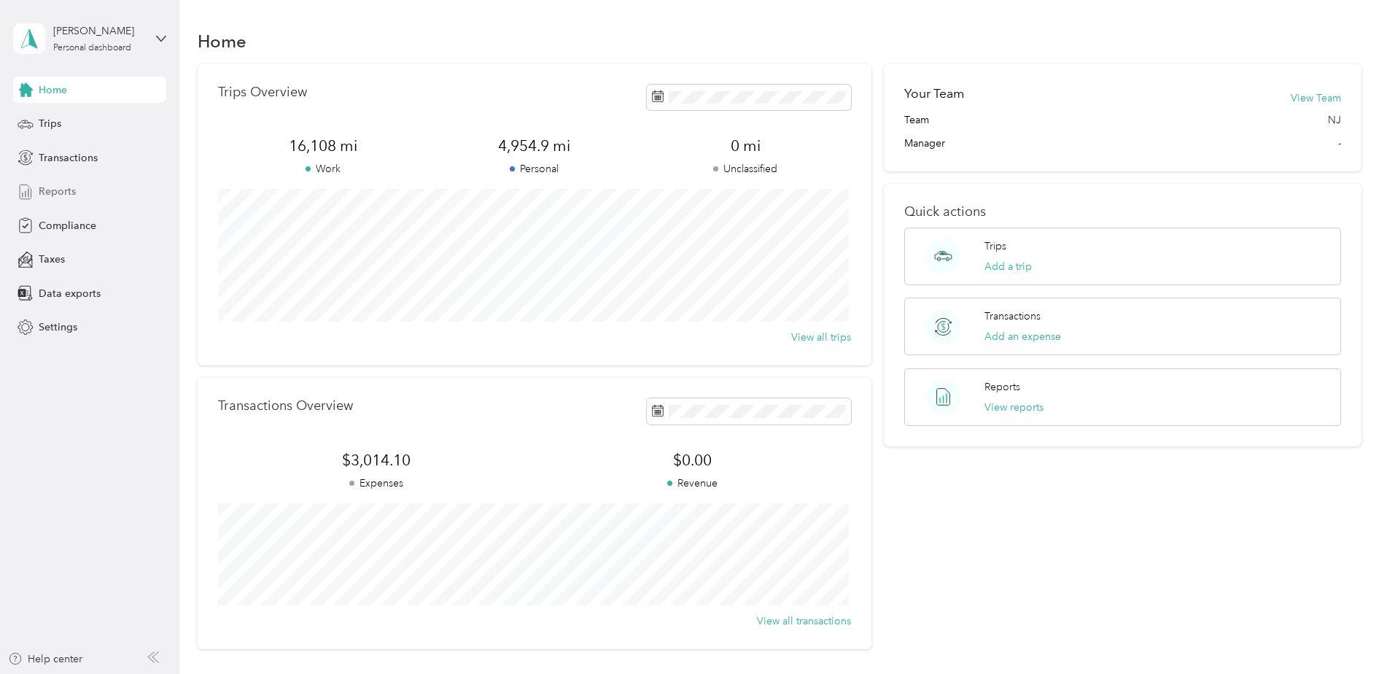
click at [110, 198] on div "Reports" at bounding box center [89, 192] width 153 height 26
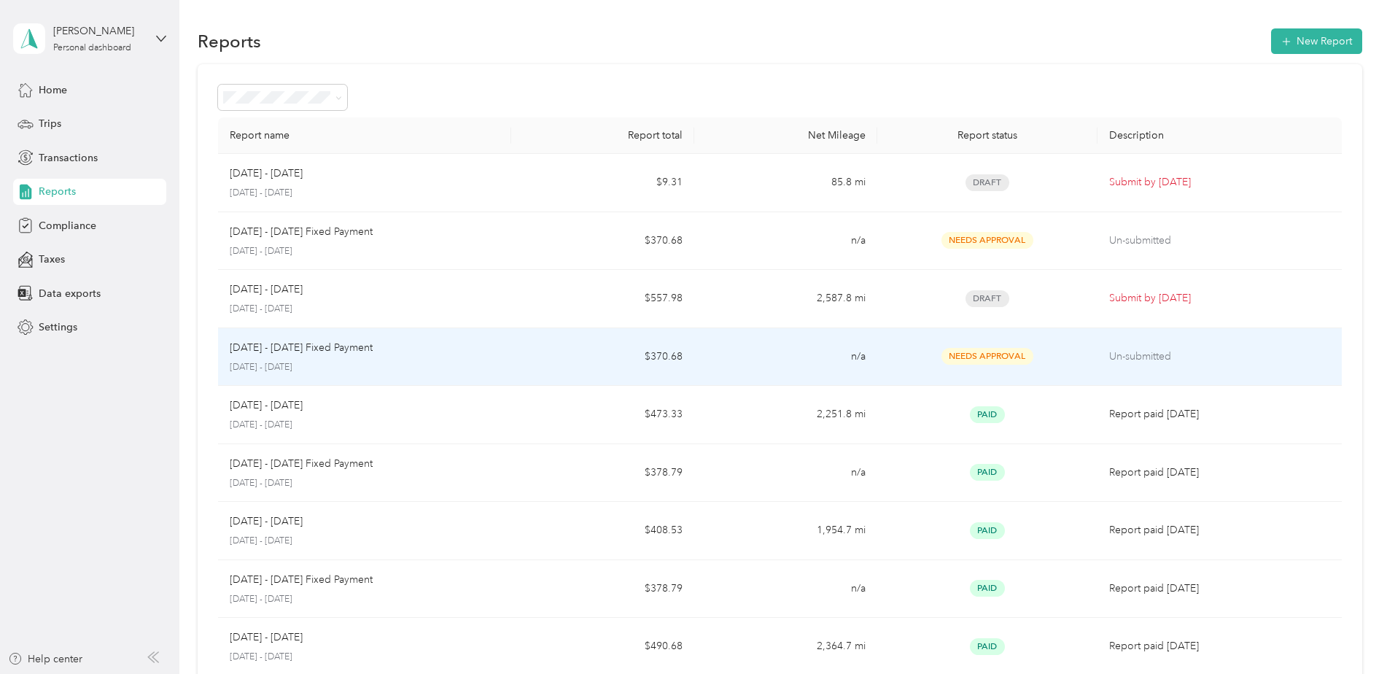
click at [818, 354] on td "n/a" at bounding box center [785, 357] width 183 height 58
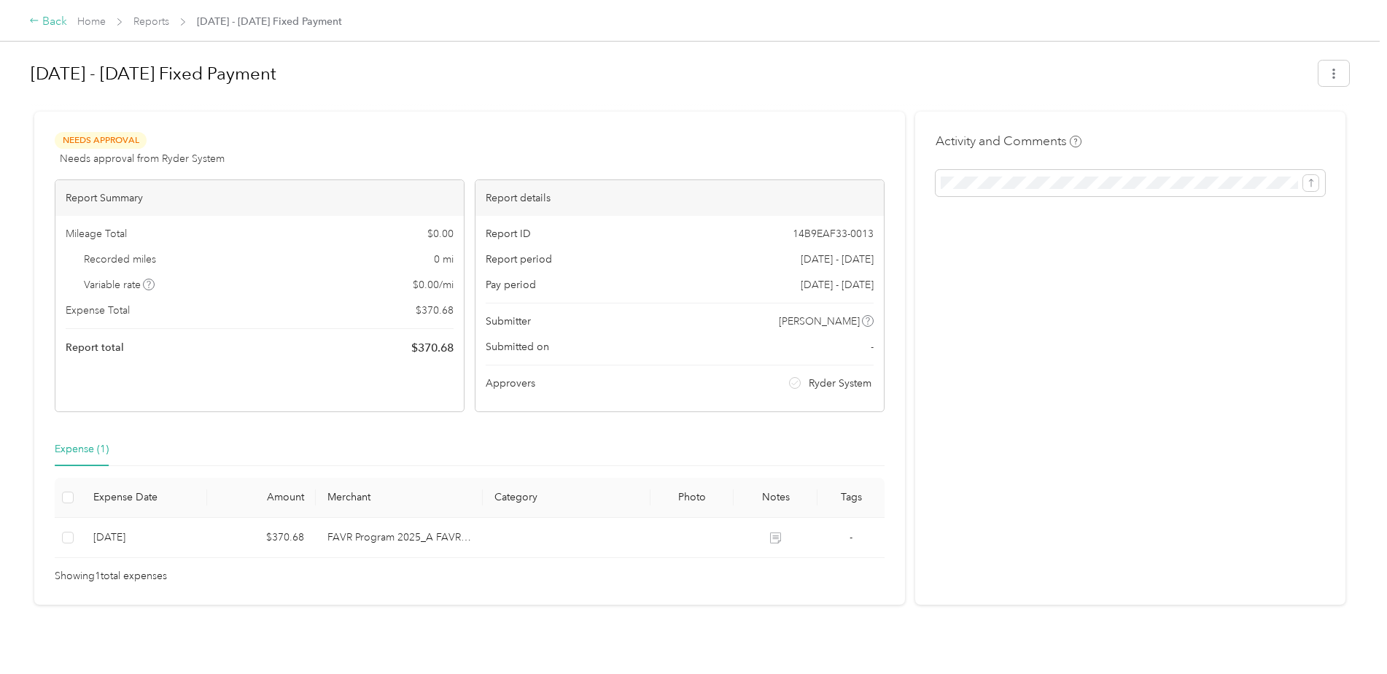
click at [36, 22] on icon at bounding box center [34, 20] width 10 height 10
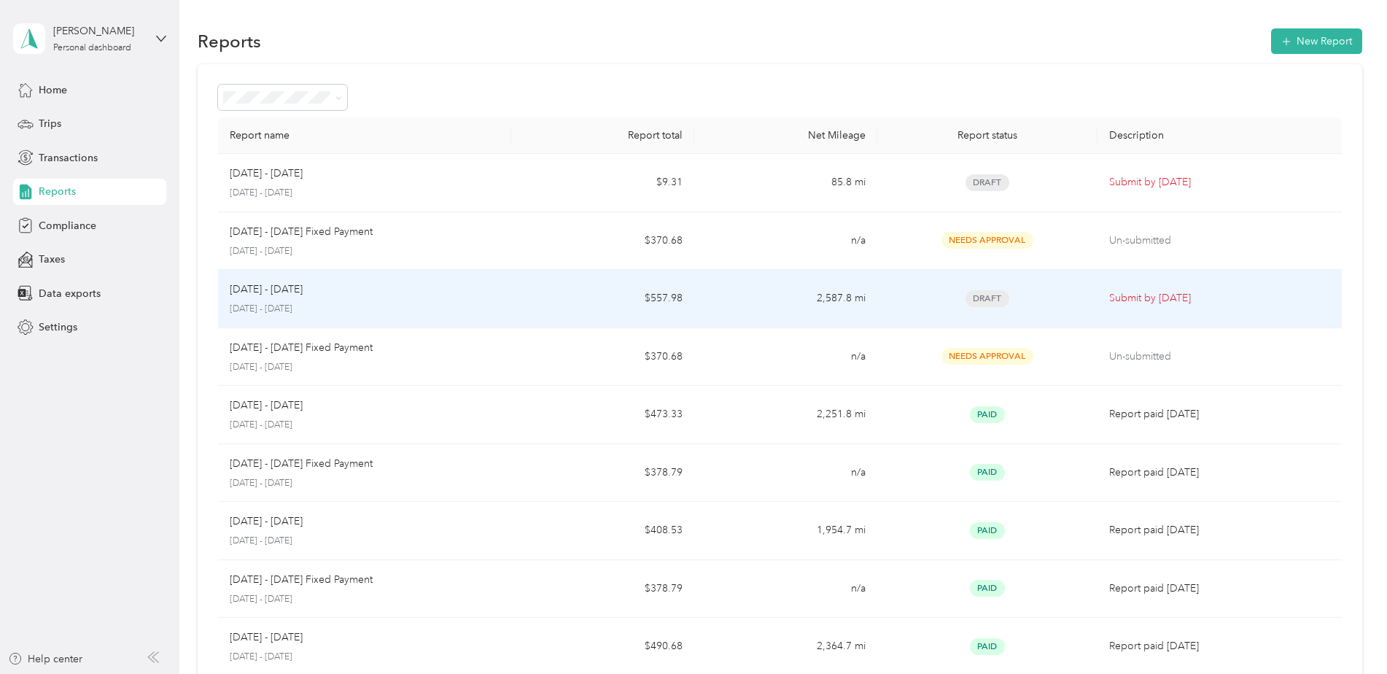
click at [948, 304] on div "Draft" at bounding box center [987, 298] width 196 height 17
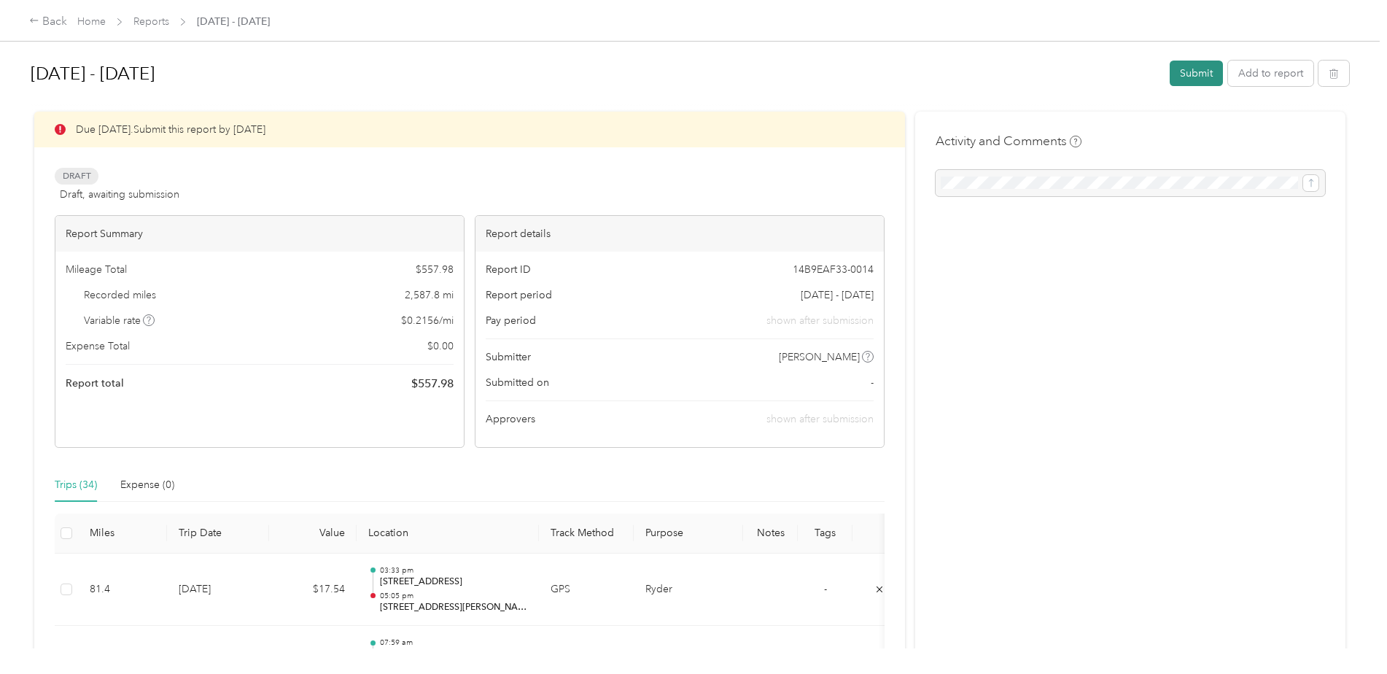
click at [1194, 71] on button "Submit" at bounding box center [1196, 74] width 53 height 26
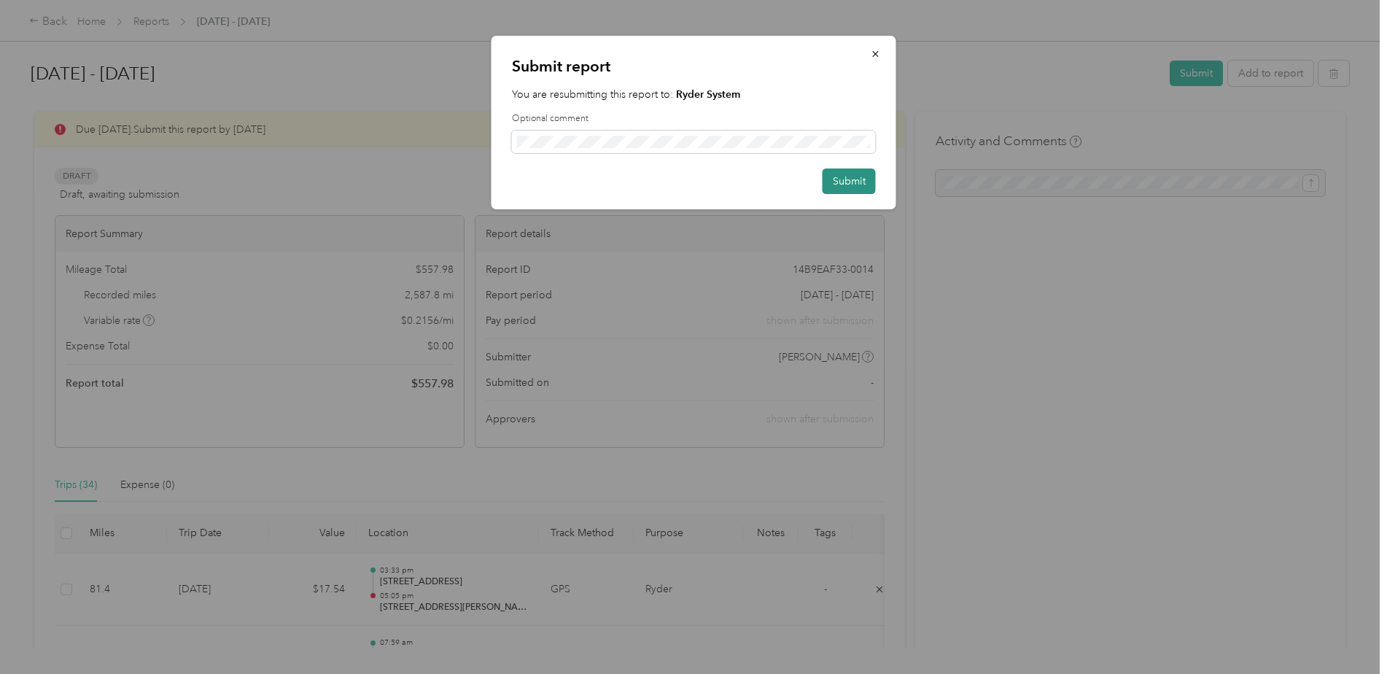
click at [861, 178] on button "Submit" at bounding box center [849, 181] width 53 height 26
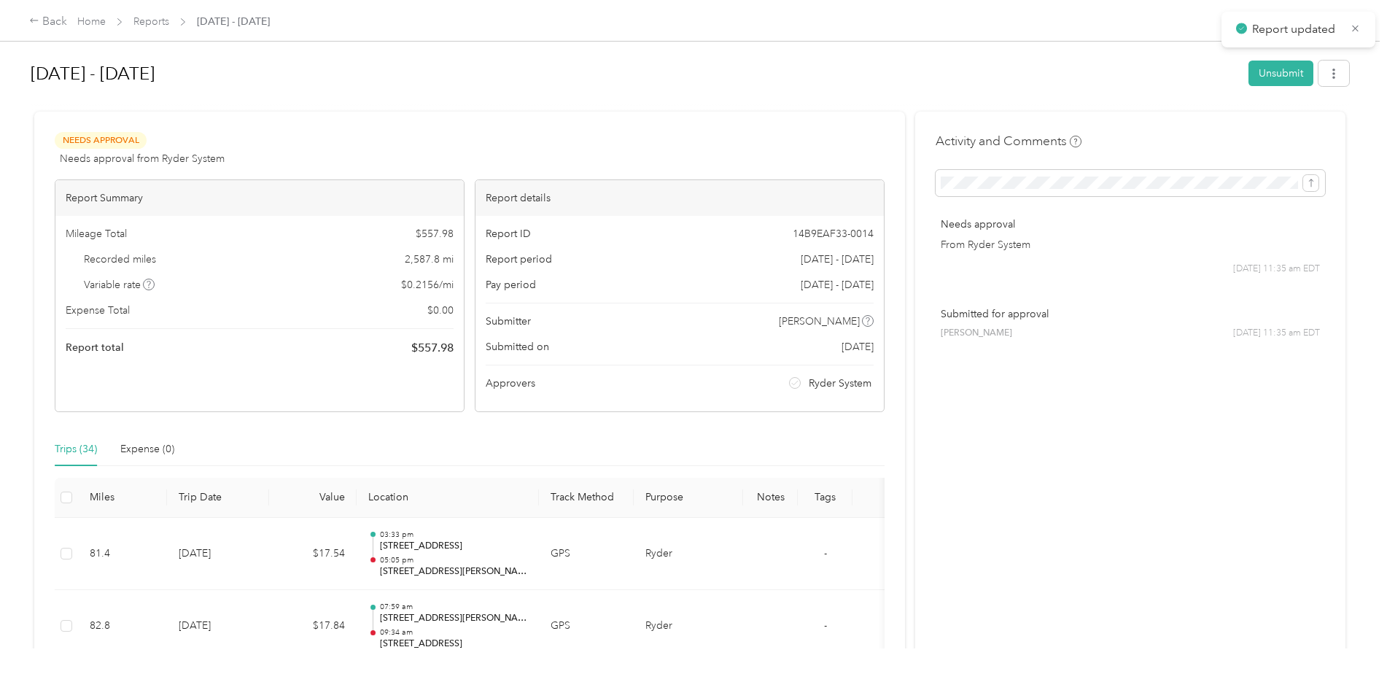
click at [67, 23] on div "Back Home Reports [DATE] - [DATE]" at bounding box center [149, 22] width 241 height 18
click at [55, 23] on div "Back" at bounding box center [48, 22] width 38 height 18
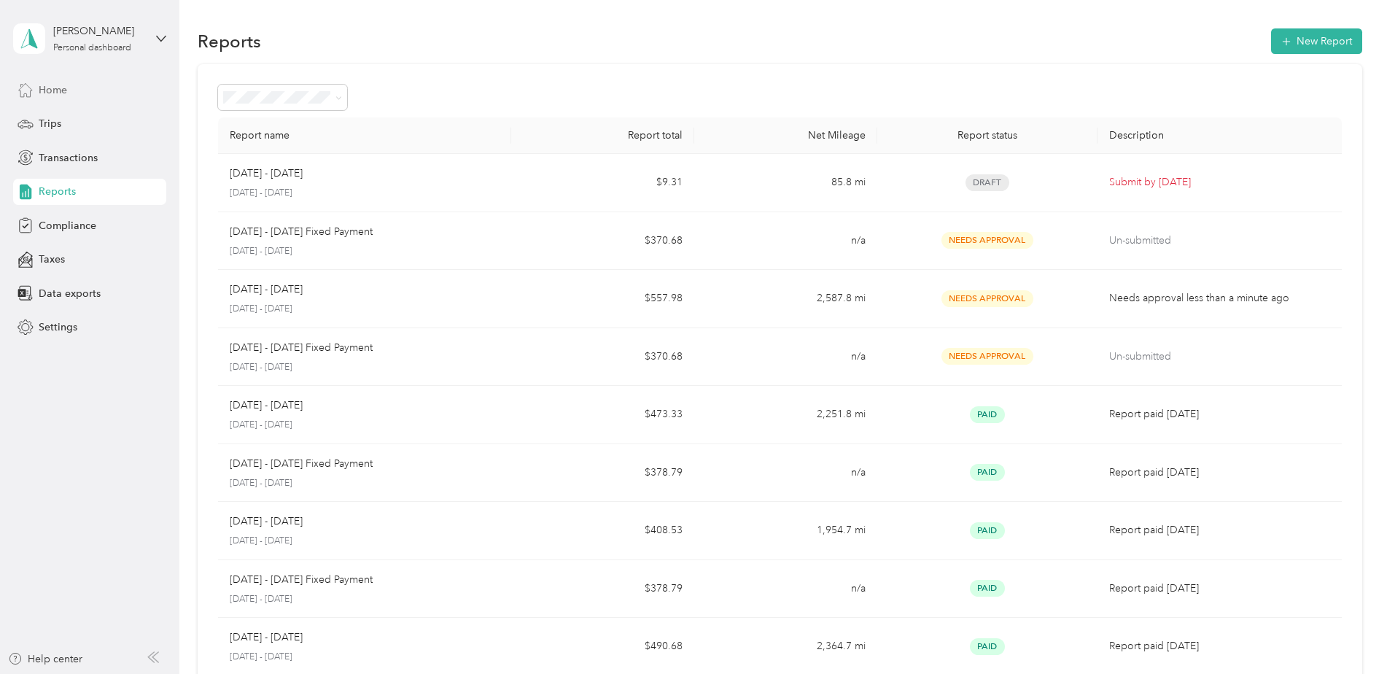
click at [77, 82] on div "Home" at bounding box center [89, 90] width 153 height 26
